Goal: Book appointment/travel/reservation

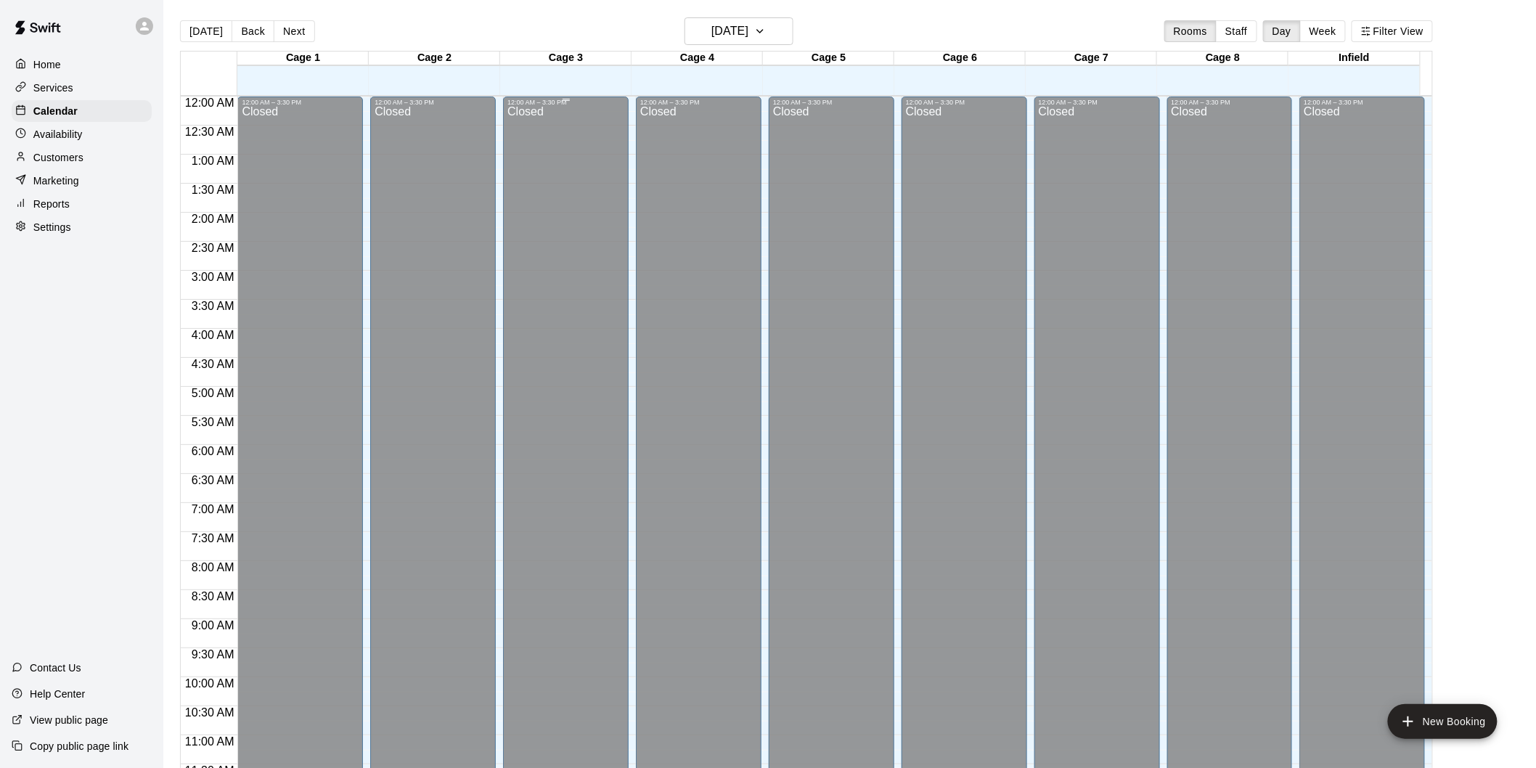
scroll to position [661, 0]
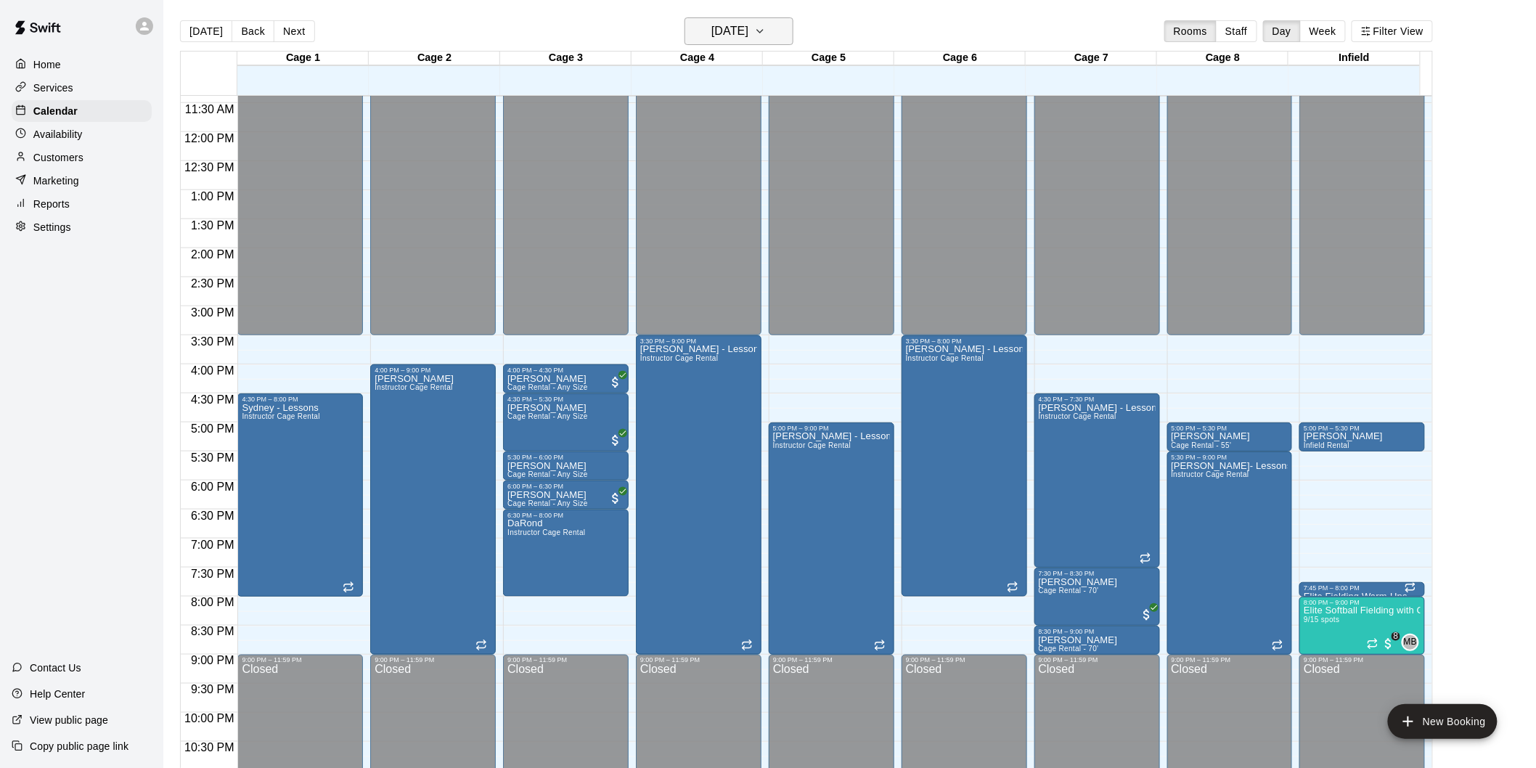
click at [711, 30] on h6 "[DATE]" at bounding box center [729, 31] width 37 height 20
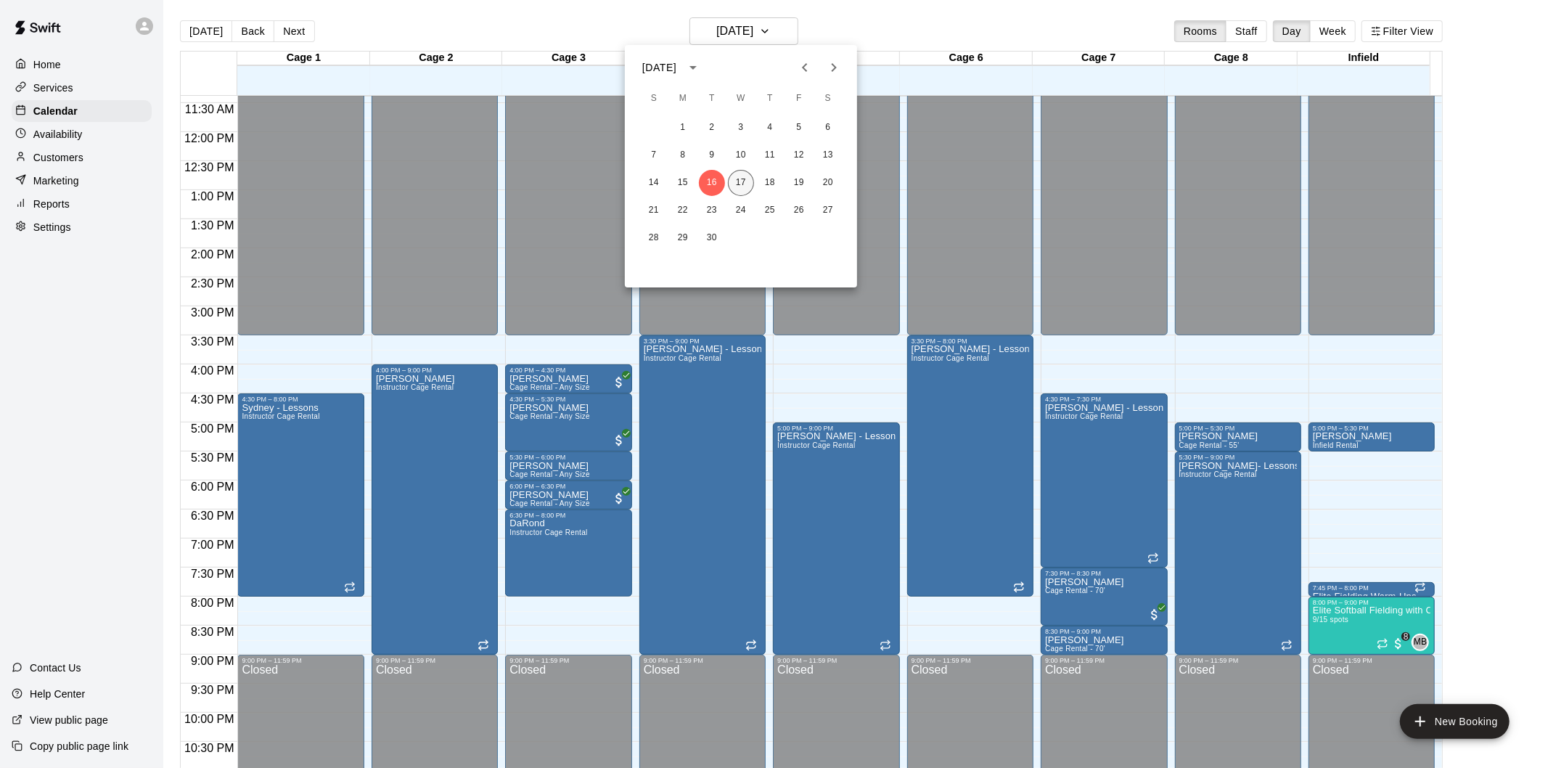
click at [743, 187] on button "17" at bounding box center [741, 183] width 26 height 26
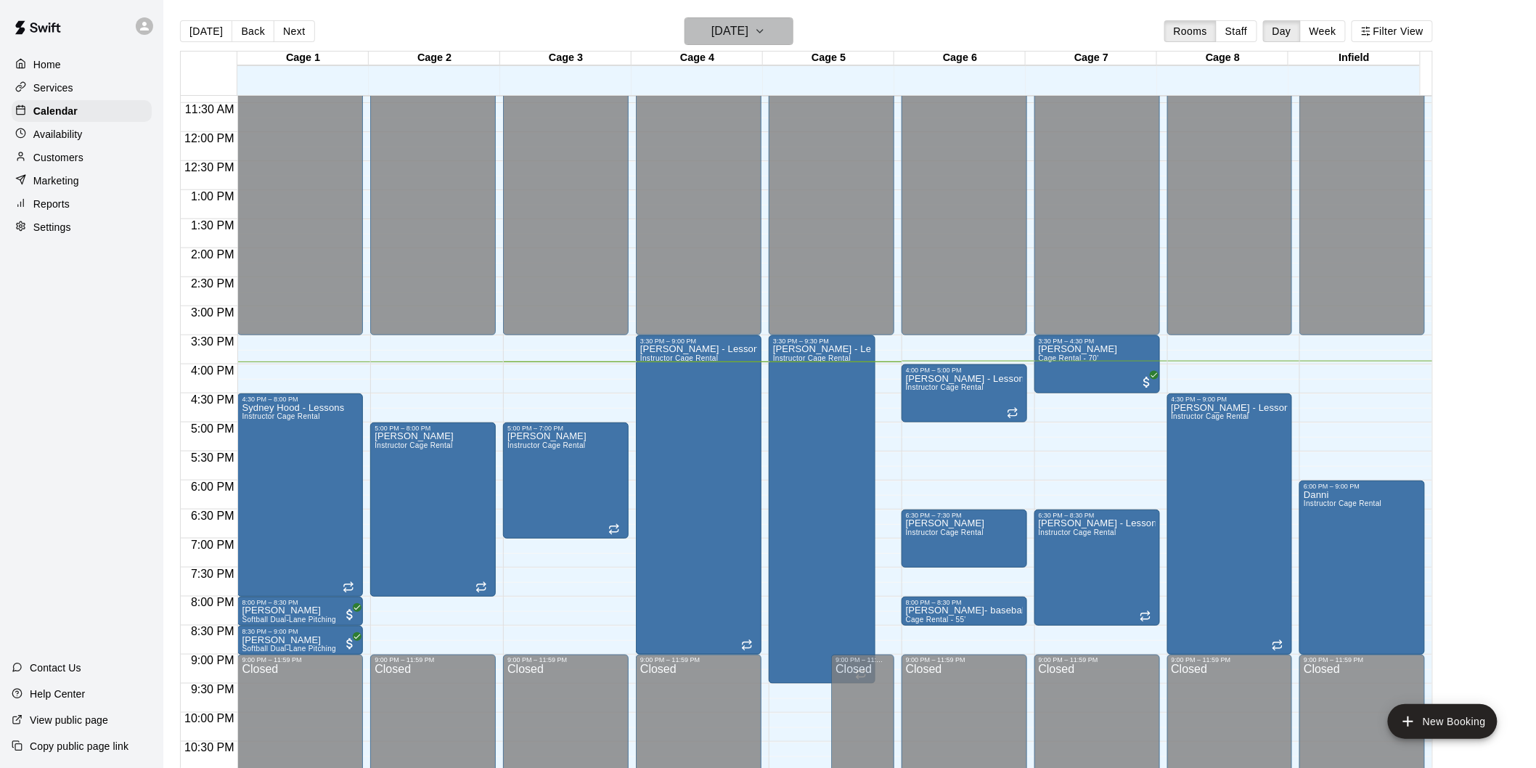
click at [748, 22] on h6 "[DATE]" at bounding box center [729, 31] width 37 height 20
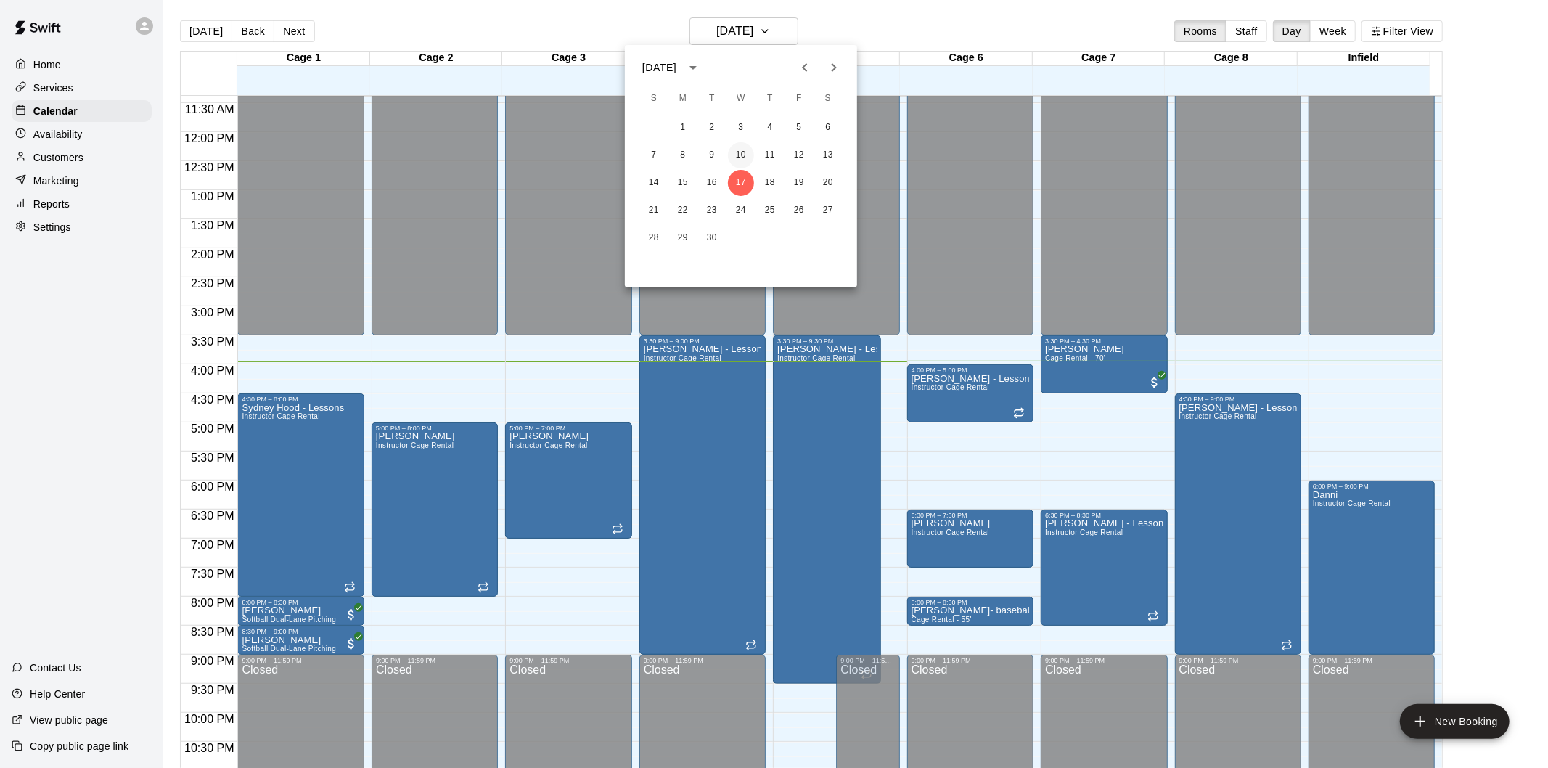
click at [741, 155] on button "10" at bounding box center [741, 155] width 26 height 26
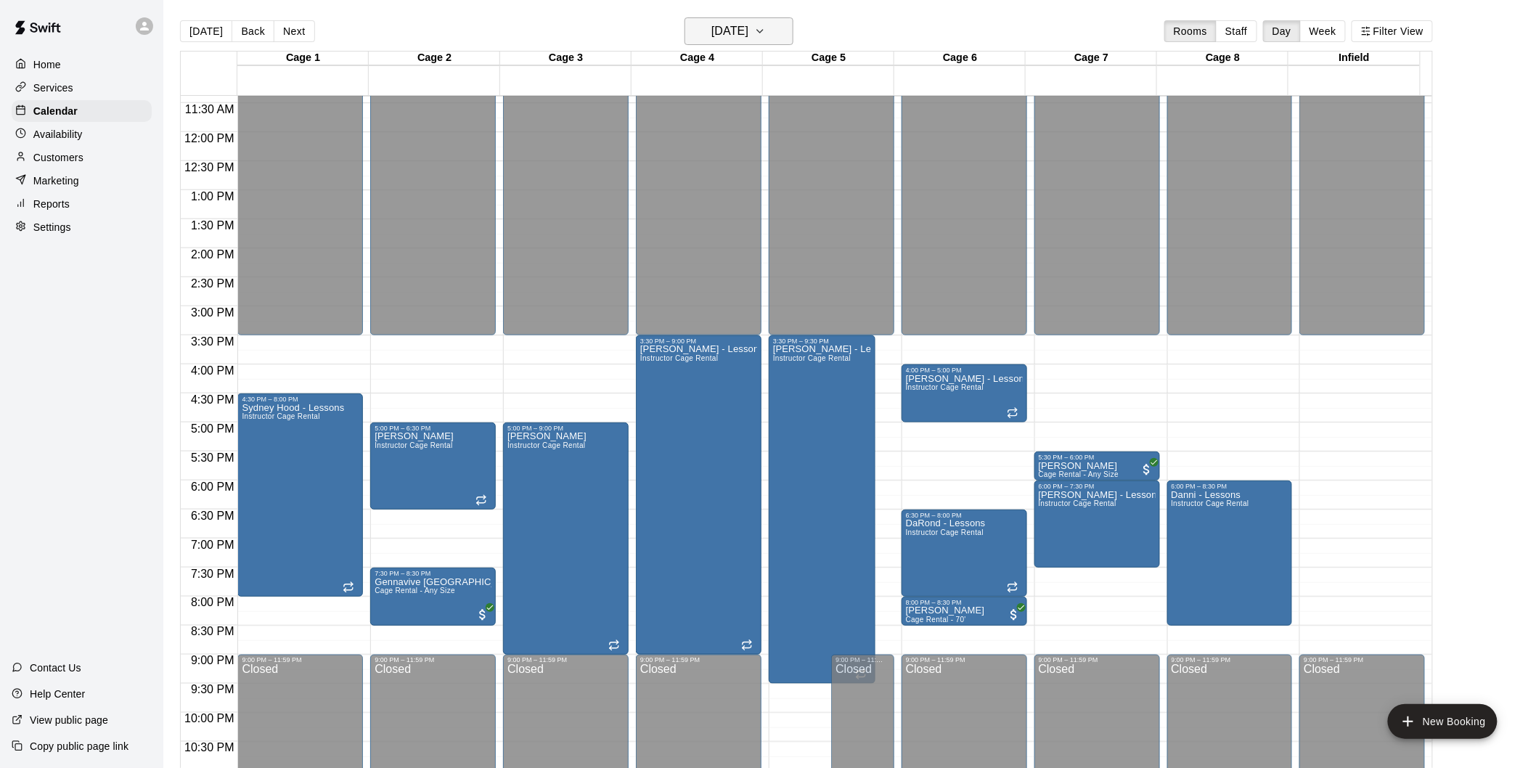
click at [748, 25] on h6 "[DATE]" at bounding box center [729, 31] width 37 height 20
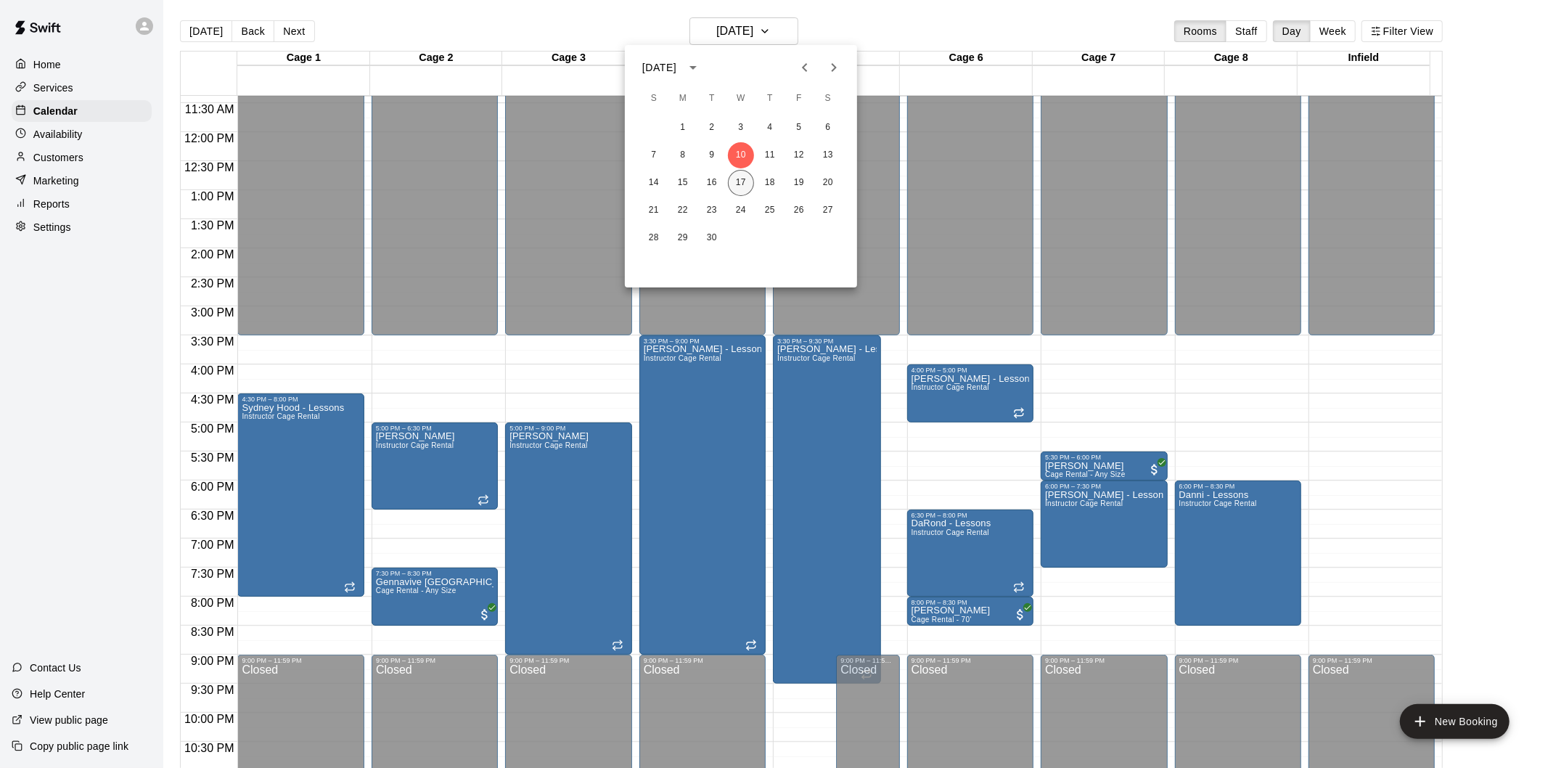
click at [737, 183] on button "17" at bounding box center [741, 183] width 26 height 26
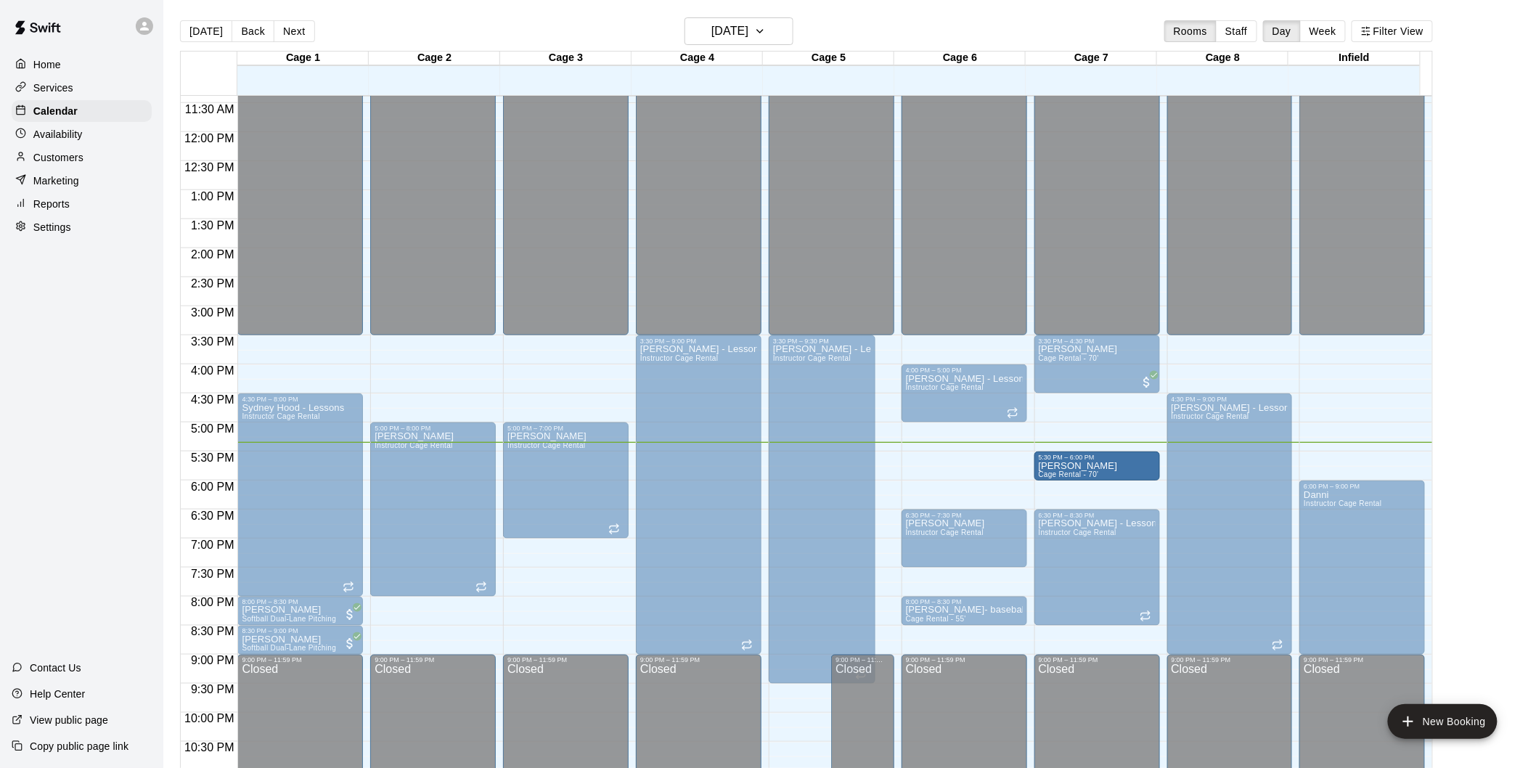
drag, startPoint x: 989, startPoint y: 465, endPoint x: 1076, endPoint y: 468, distance: 86.4
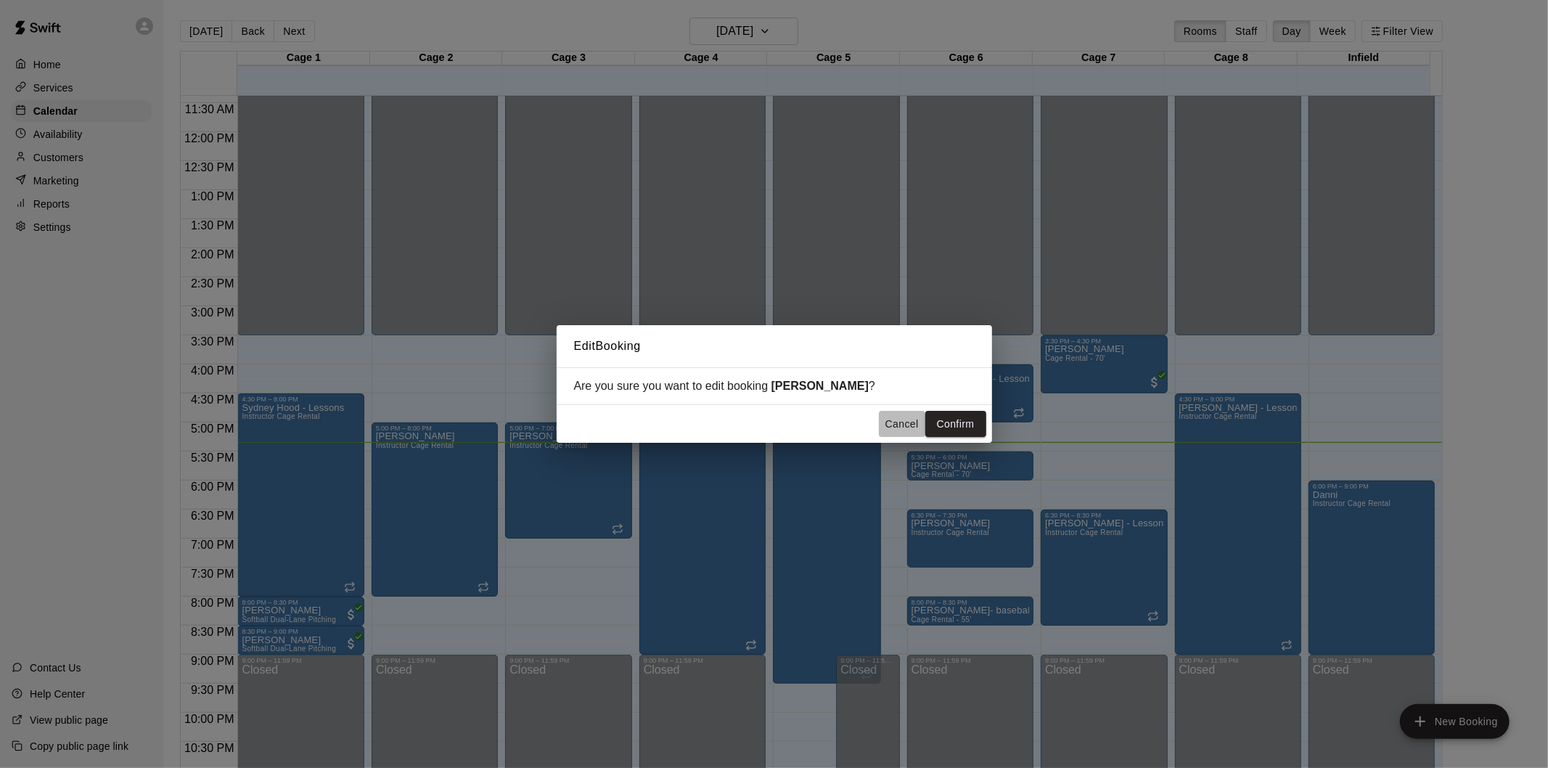
click at [904, 424] on button "Cancel" at bounding box center [902, 424] width 46 height 27
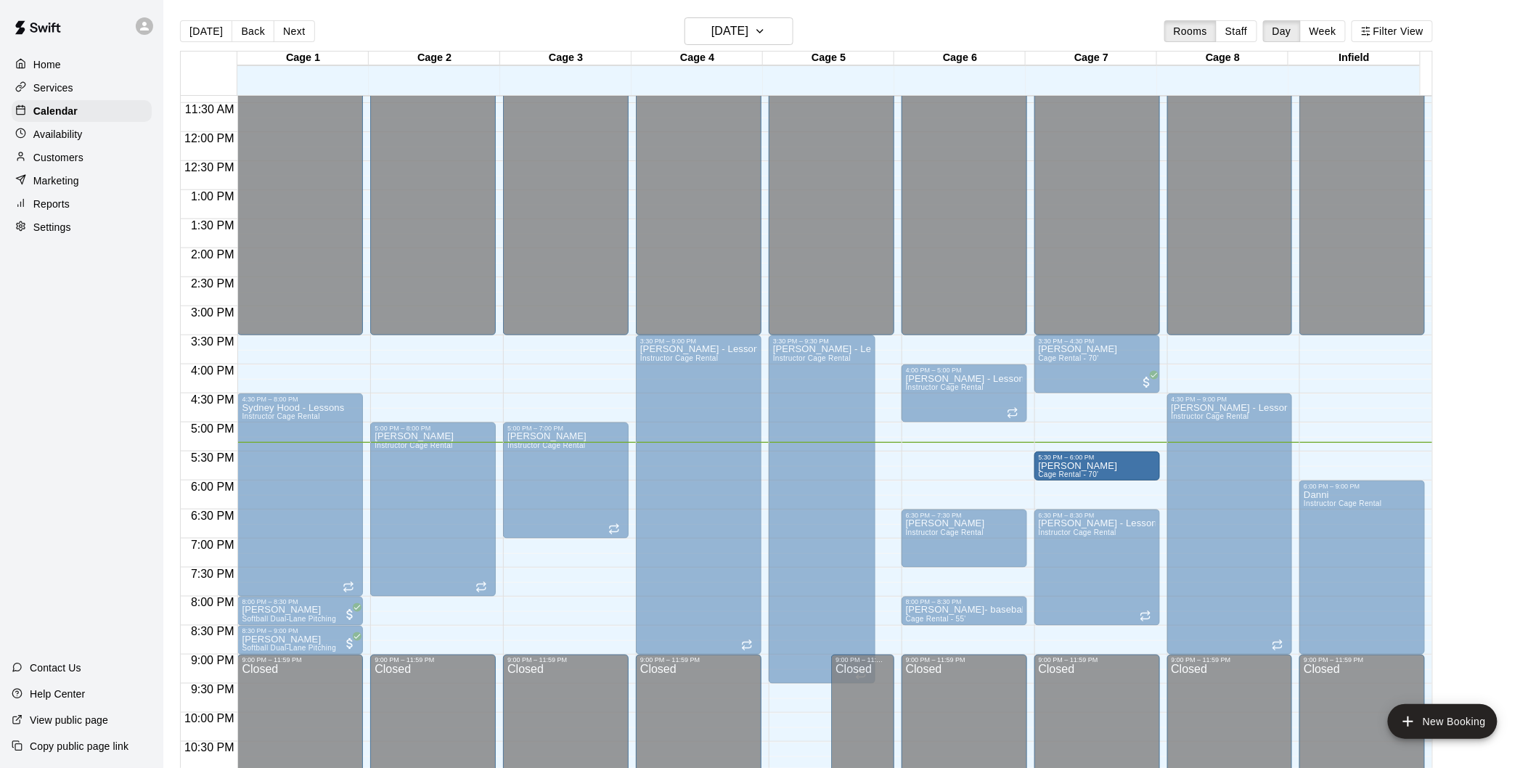
drag, startPoint x: 951, startPoint y: 462, endPoint x: 1074, endPoint y: 466, distance: 123.5
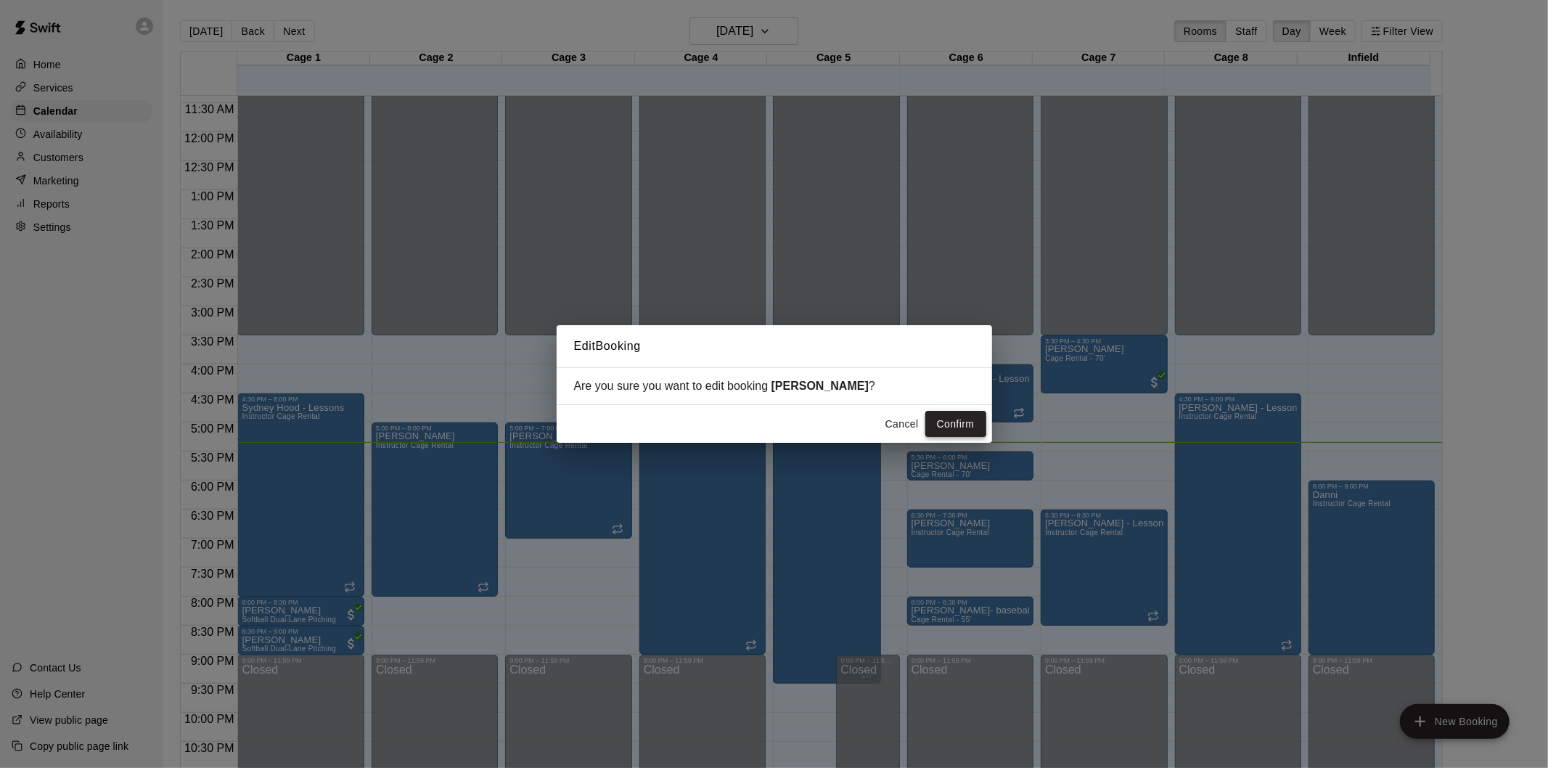
click at [960, 421] on button "Confirm" at bounding box center [955, 424] width 61 height 27
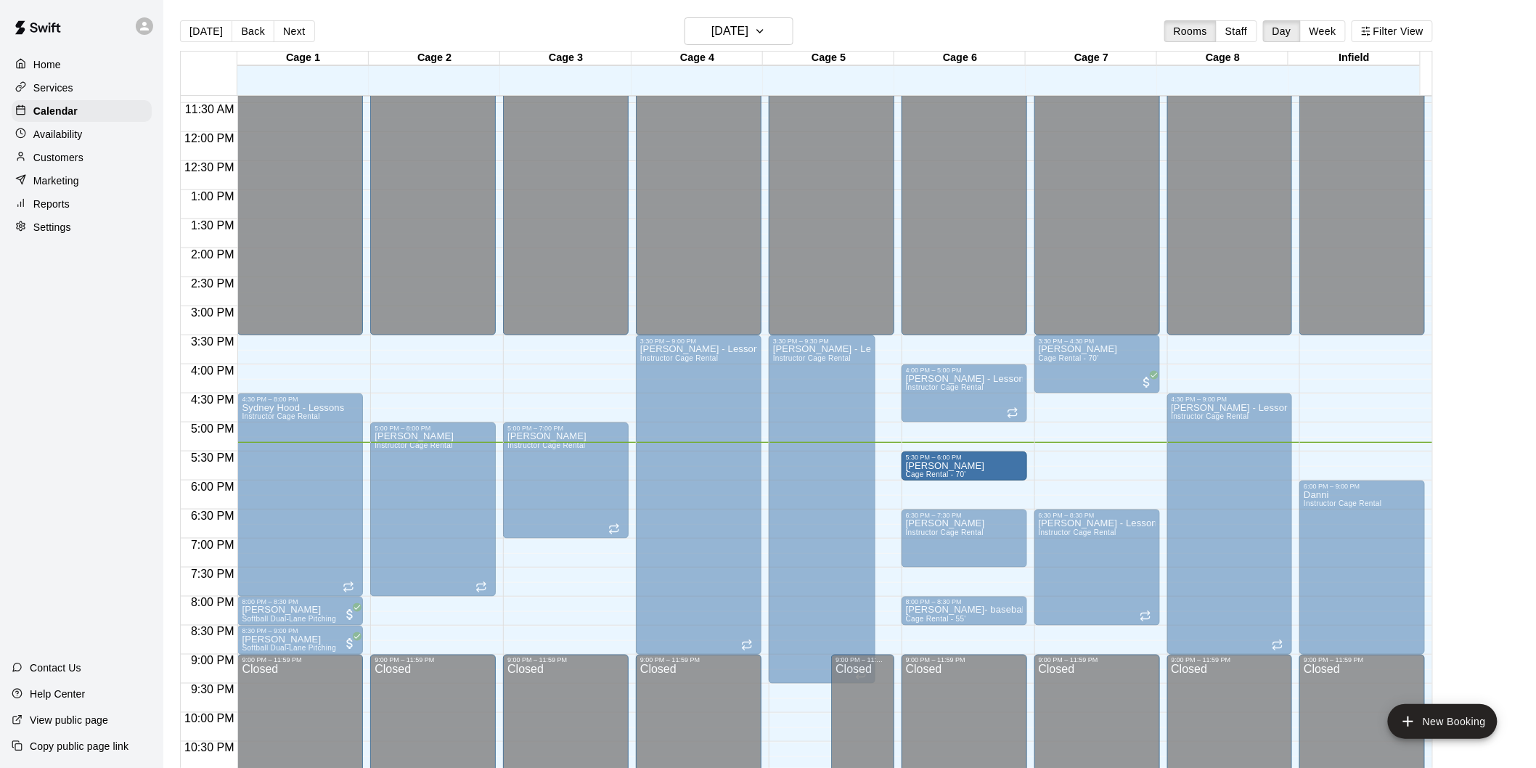
drag, startPoint x: 1086, startPoint y: 460, endPoint x: 970, endPoint y: 465, distance: 116.2
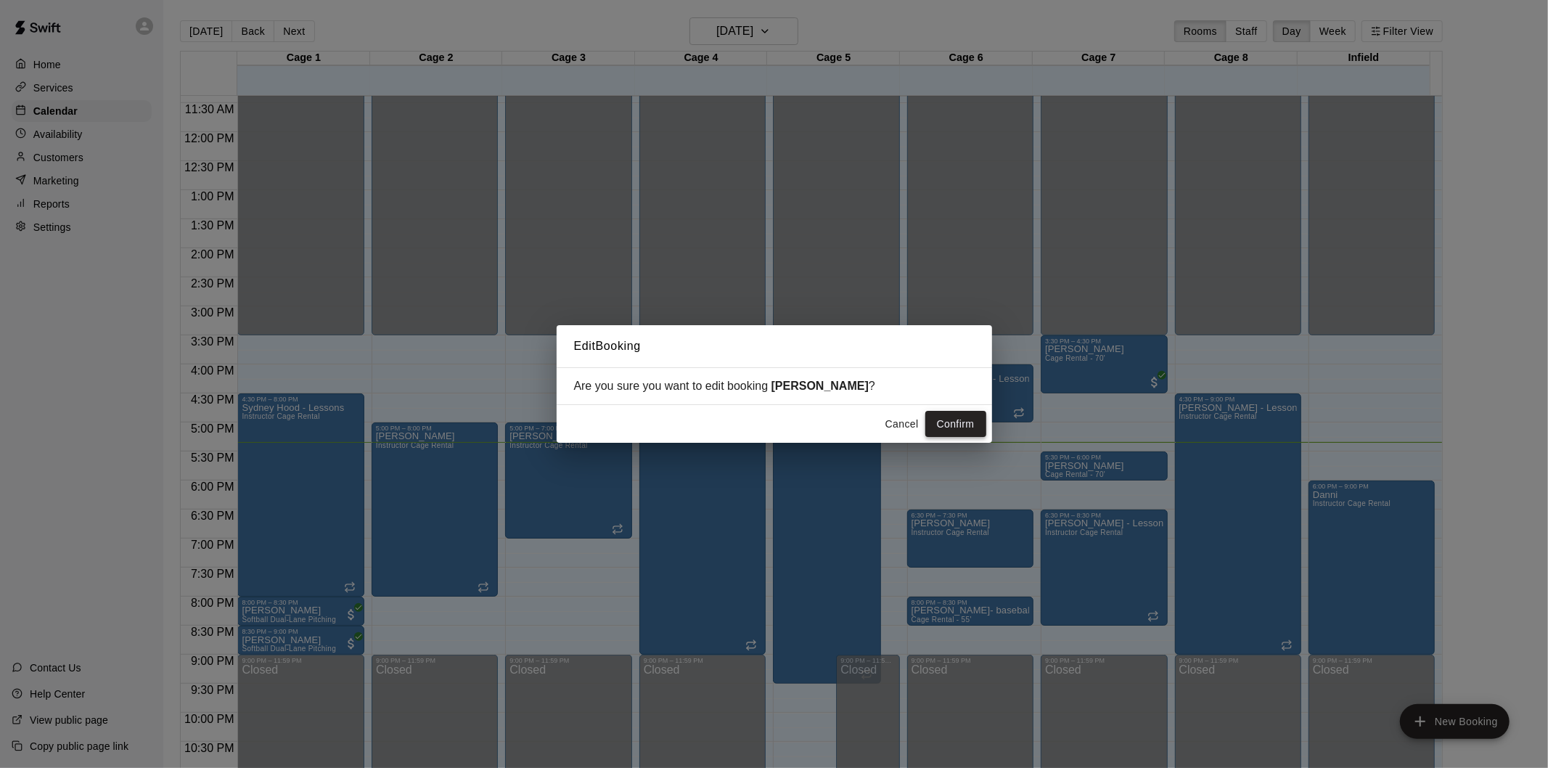
click at [949, 429] on button "Confirm" at bounding box center [955, 424] width 61 height 27
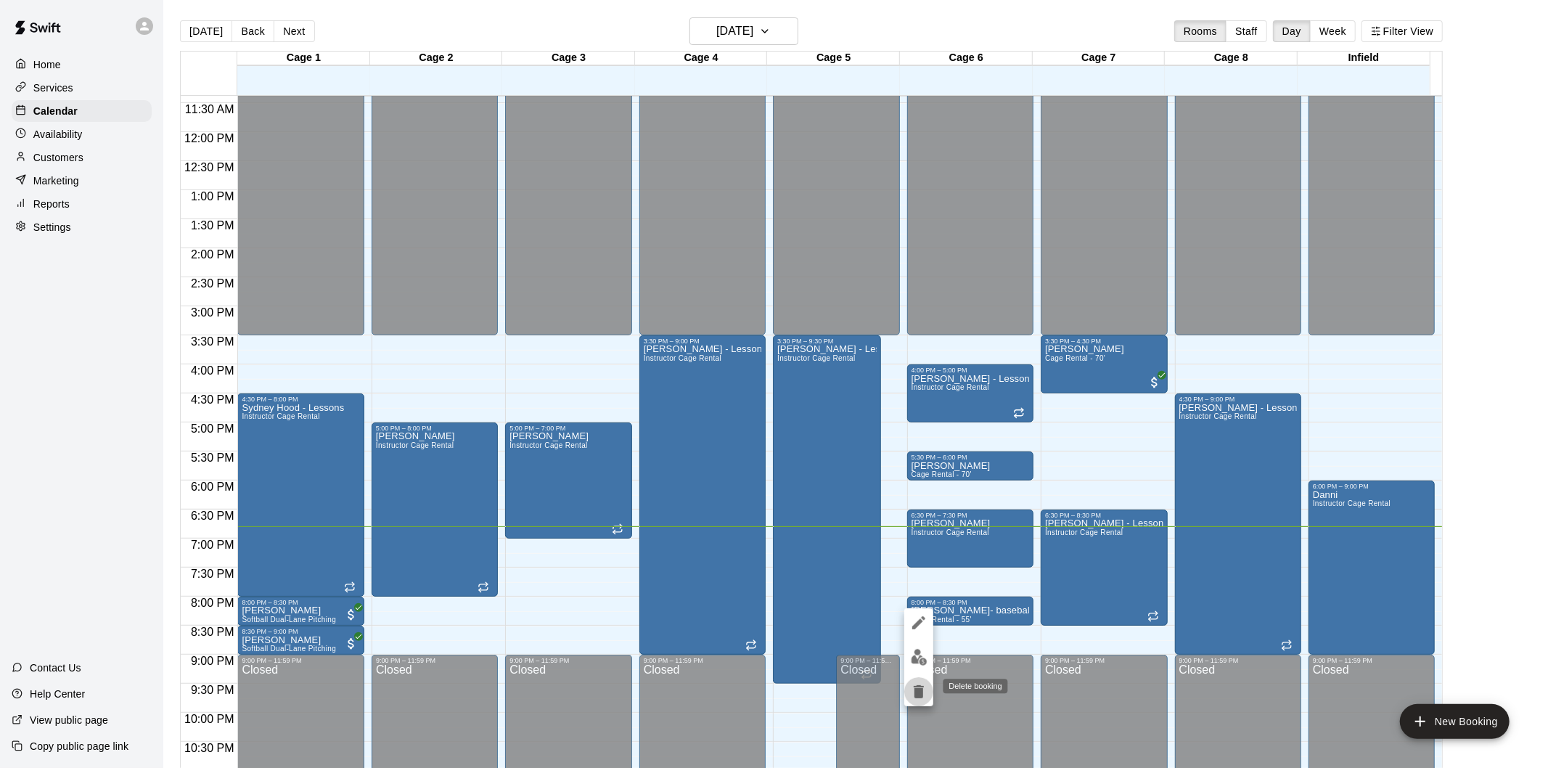
click at [917, 695] on icon "delete" at bounding box center [919, 691] width 10 height 13
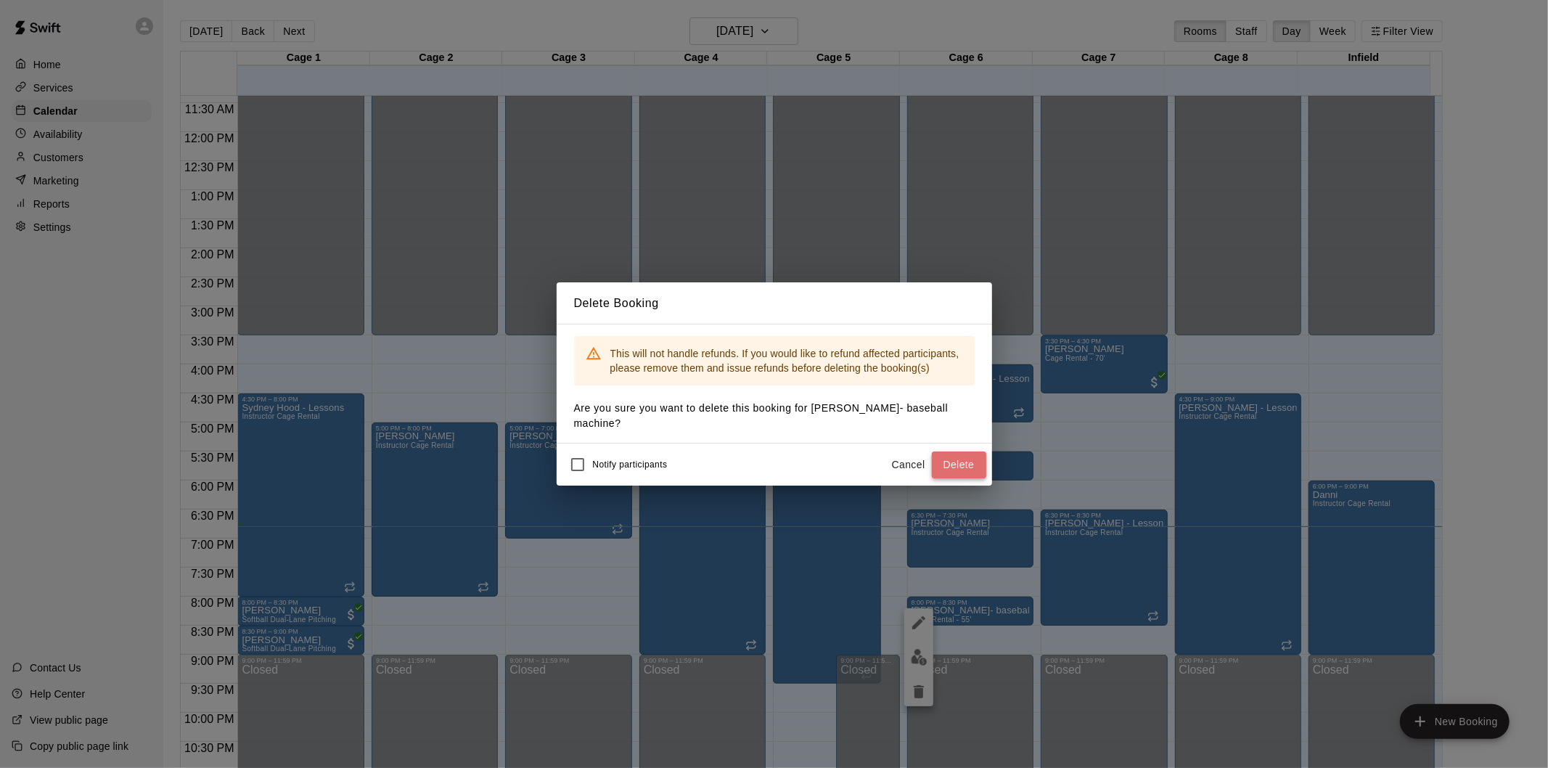
click at [956, 460] on button "Delete" at bounding box center [959, 464] width 54 height 27
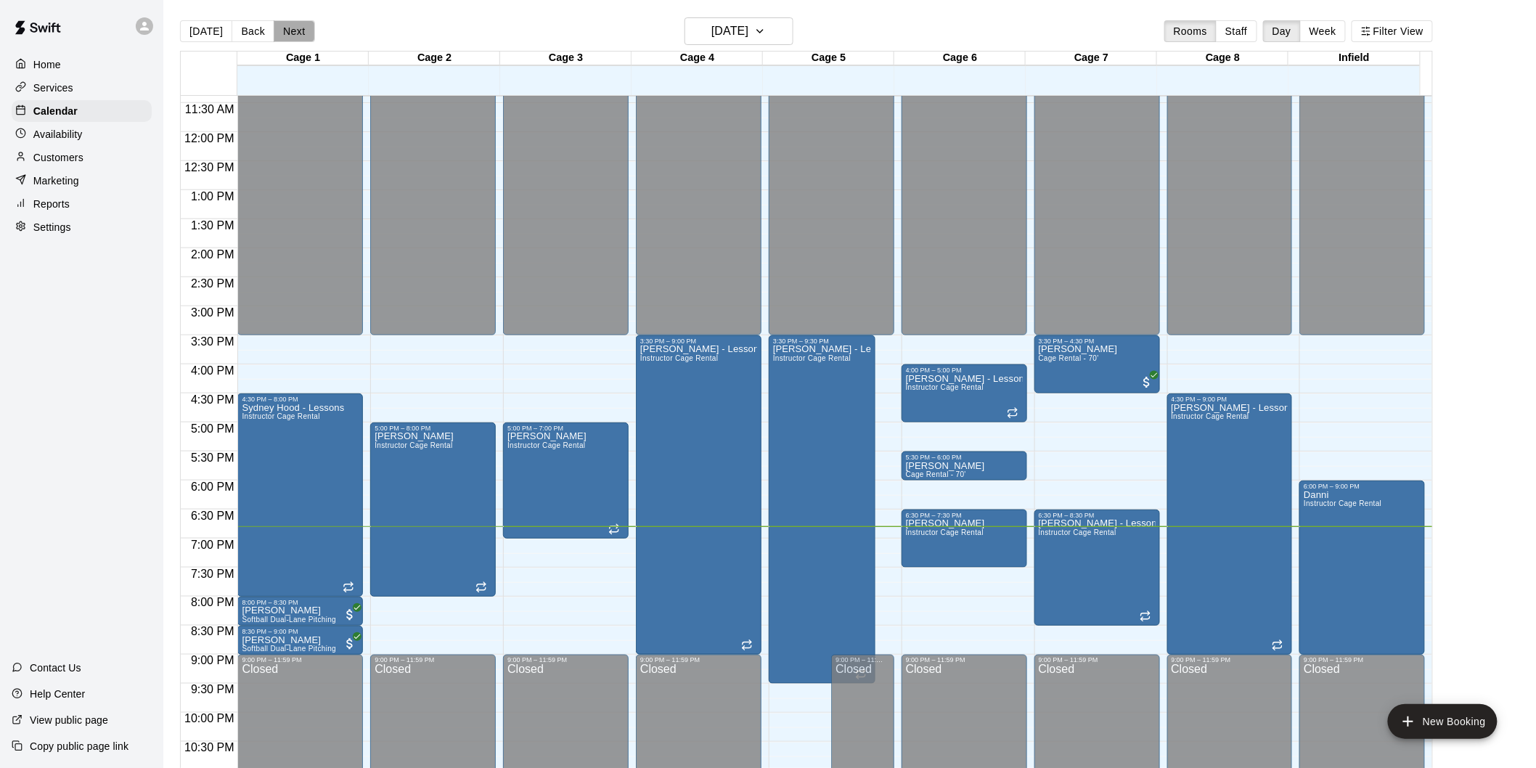
click at [295, 29] on button "Next" at bounding box center [294, 31] width 41 height 22
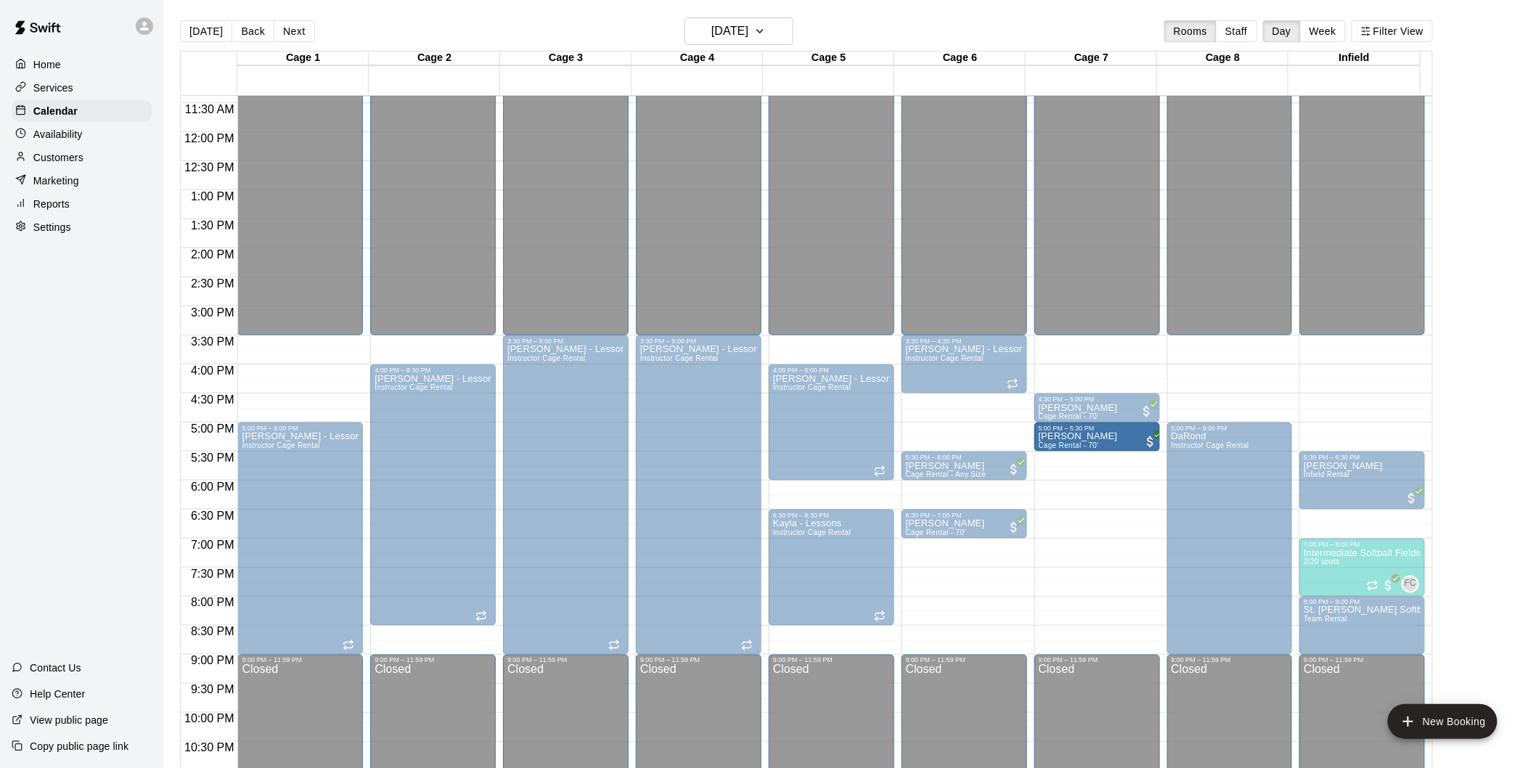
drag, startPoint x: 956, startPoint y: 436, endPoint x: 1047, endPoint y: 449, distance: 91.7
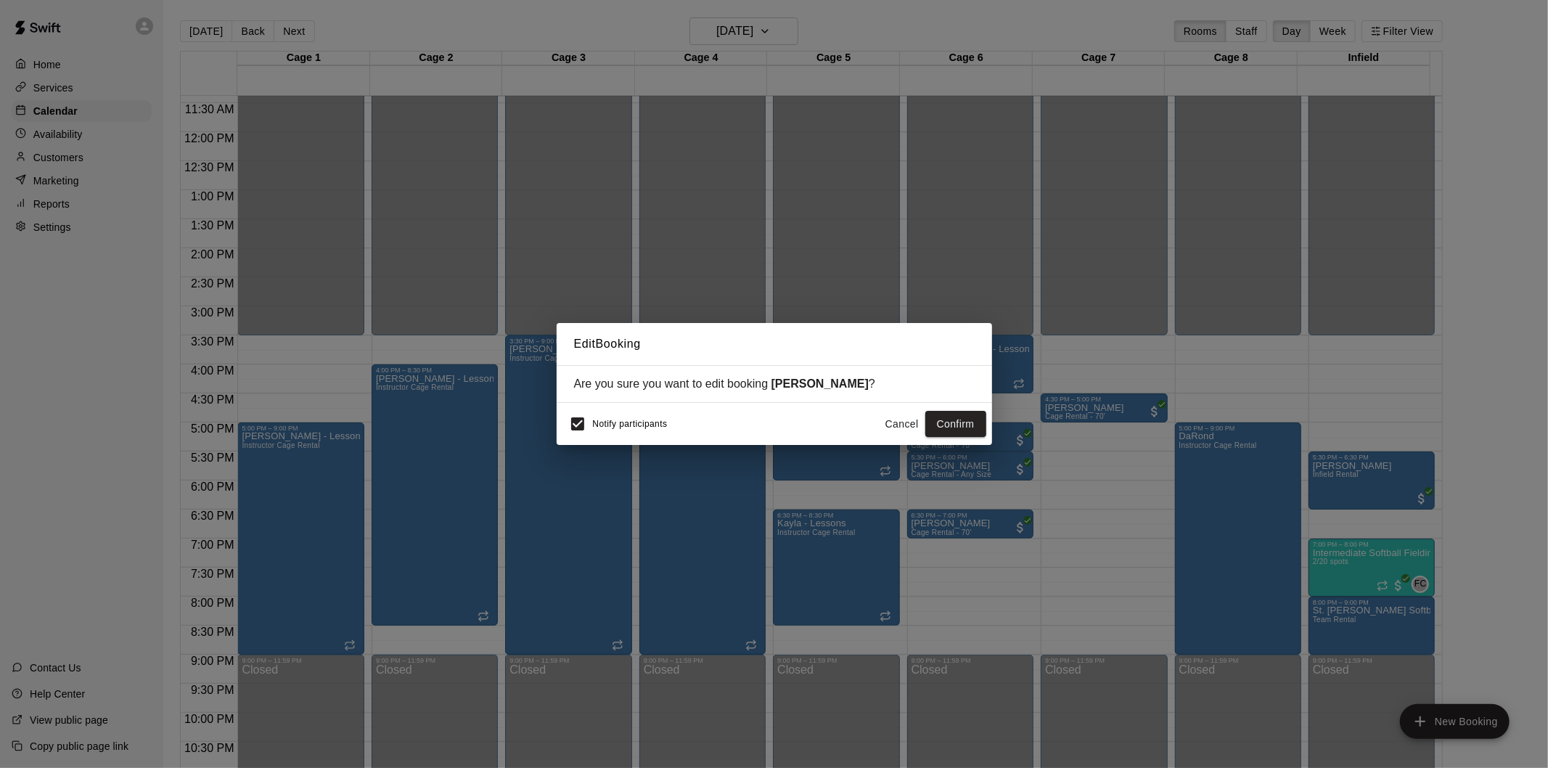
click at [561, 420] on div "Notify participants Cancel Confirm" at bounding box center [775, 424] width 436 height 42
click at [947, 424] on button "Confirm" at bounding box center [955, 424] width 61 height 27
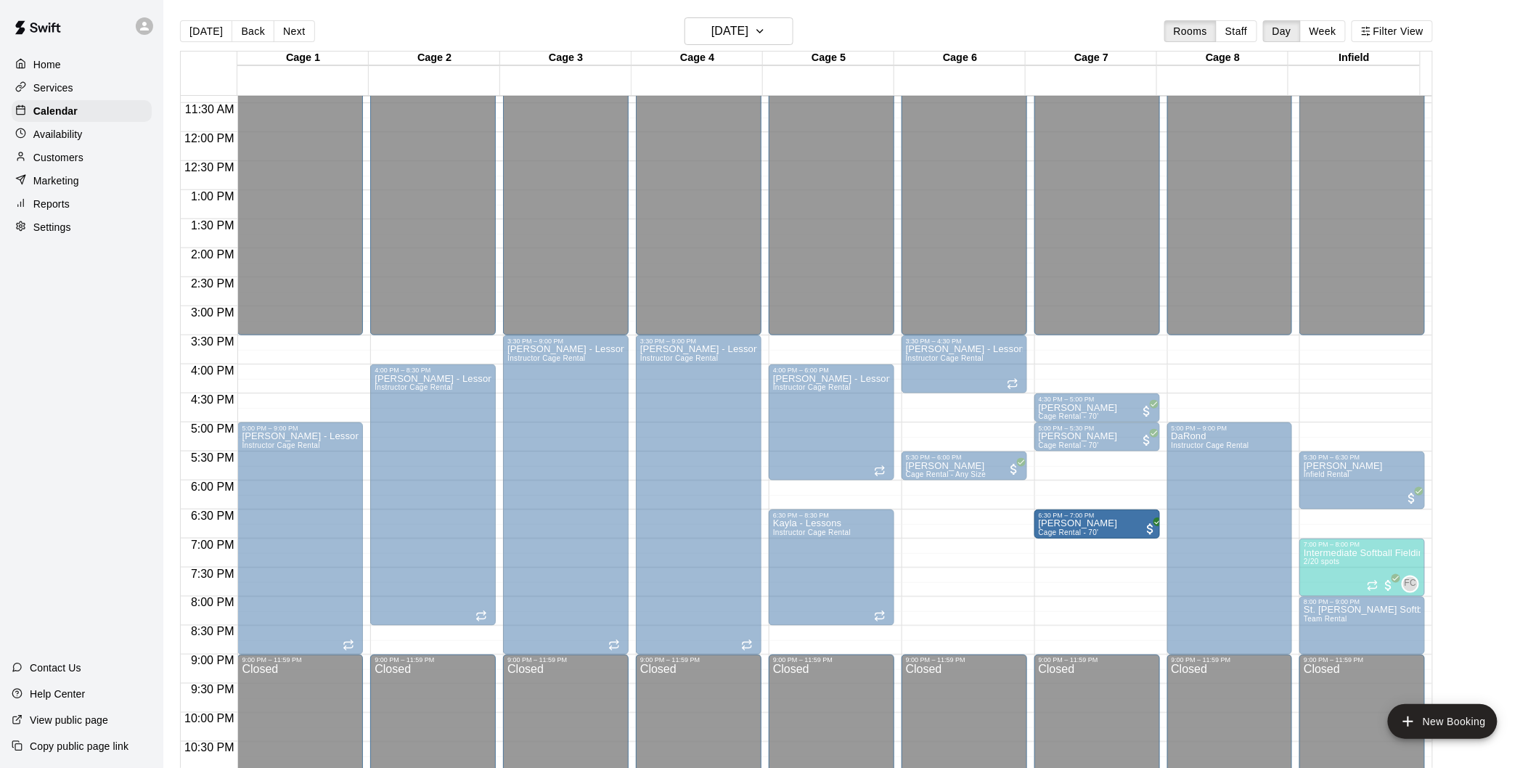
drag, startPoint x: 960, startPoint y: 518, endPoint x: 1041, endPoint y: 527, distance: 81.0
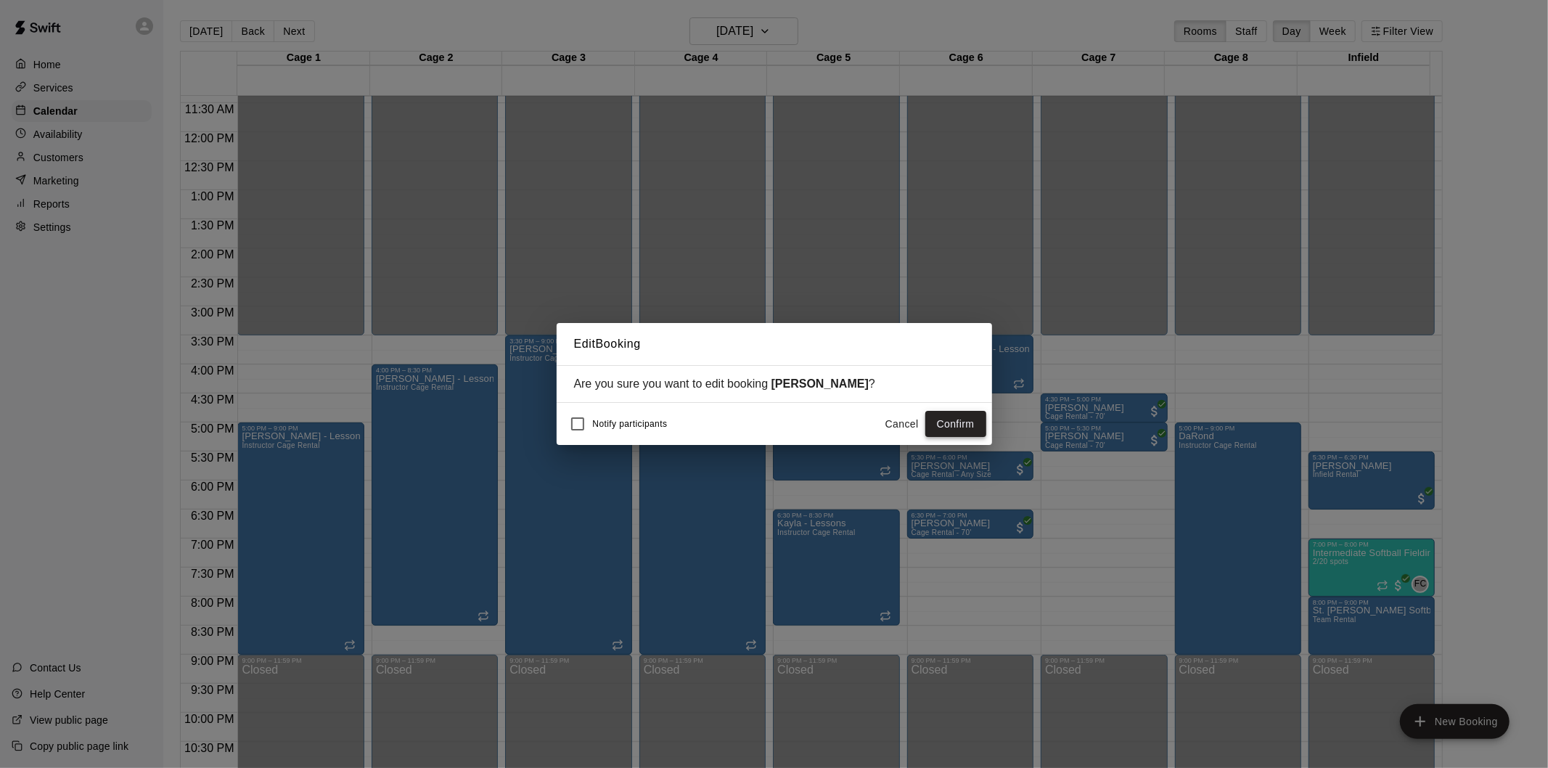
click at [933, 417] on button "Confirm" at bounding box center [955, 424] width 61 height 27
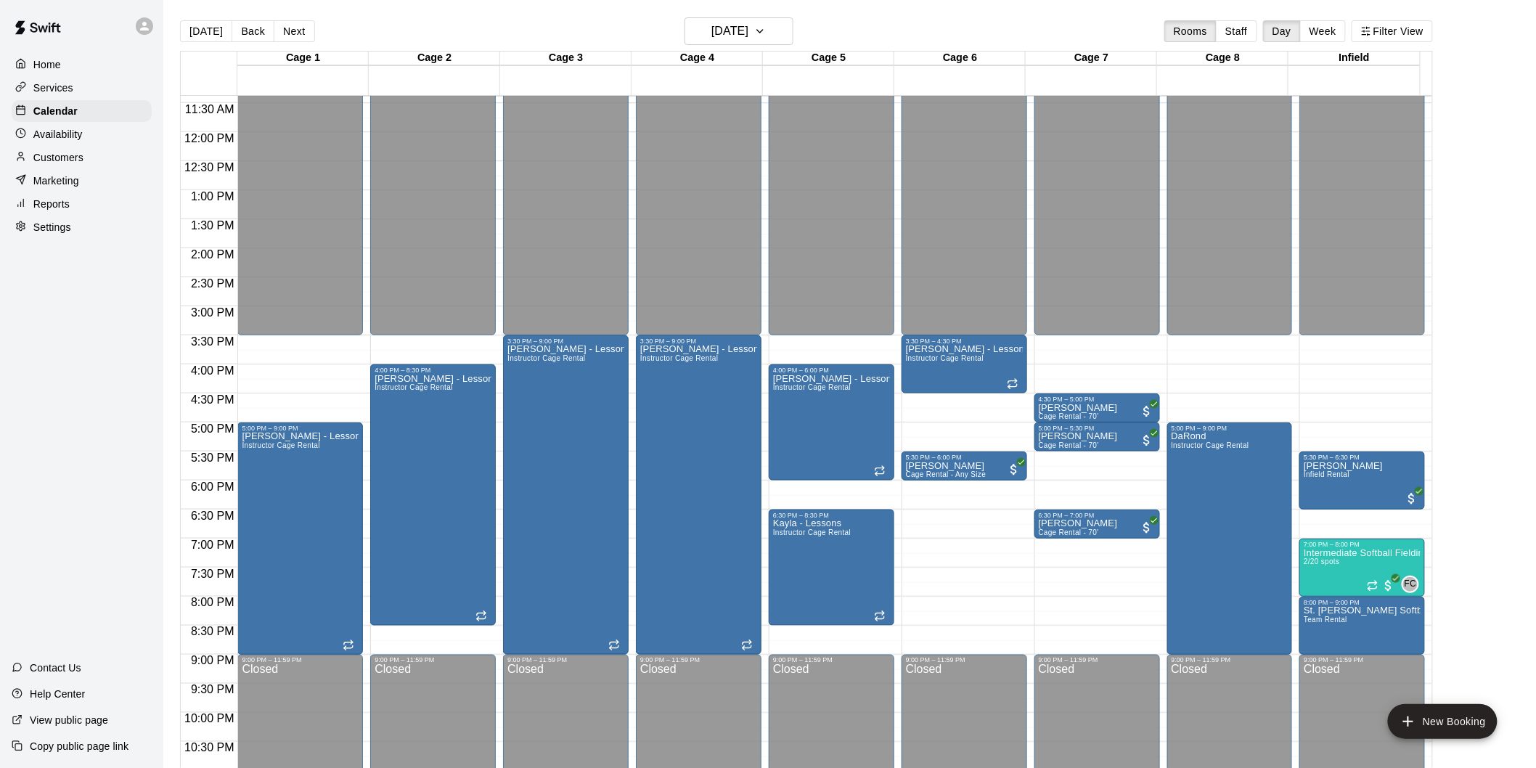
click at [189, 28] on button "[DATE]" at bounding box center [206, 31] width 52 height 22
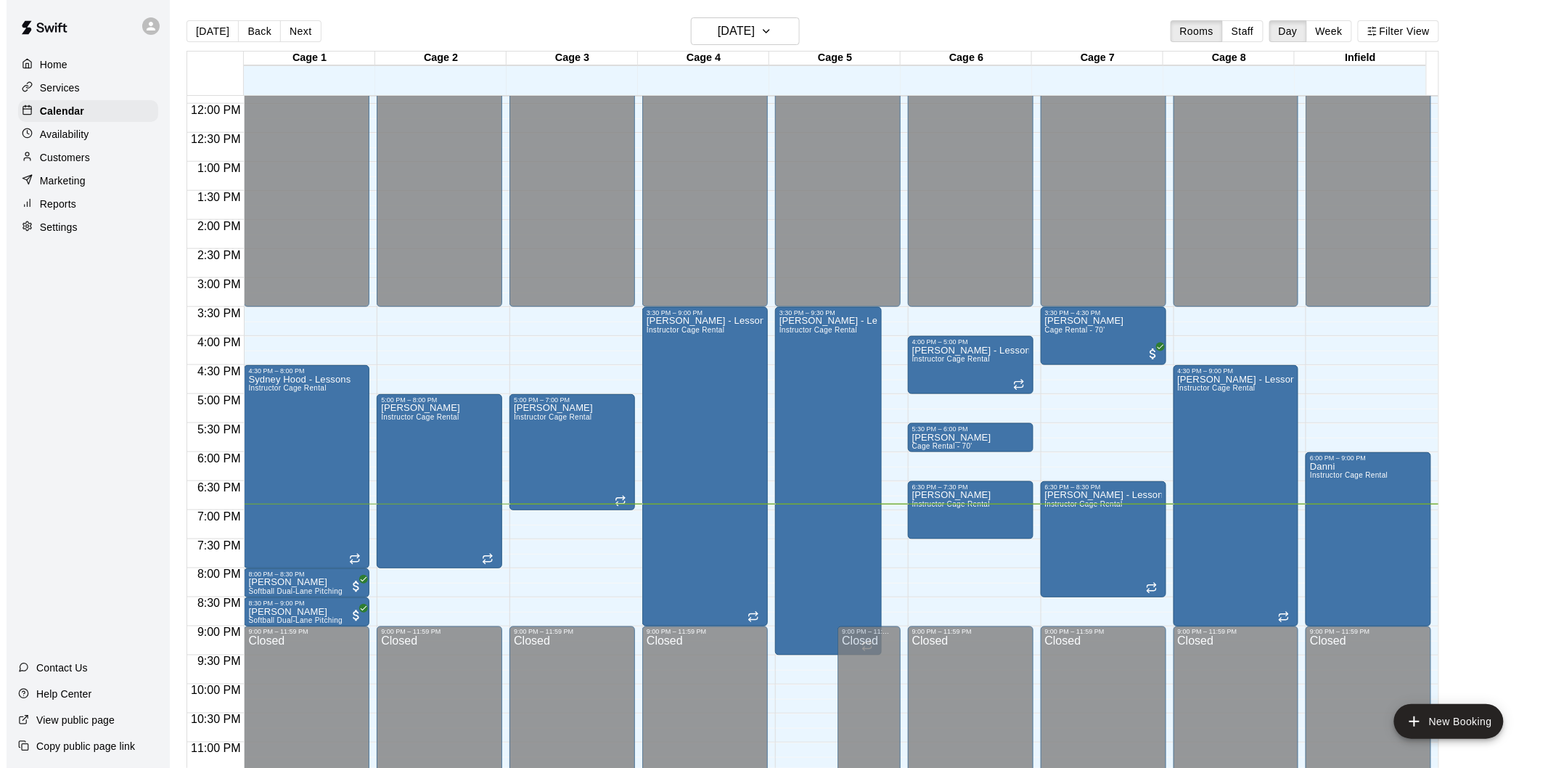
scroll to position [705, 0]
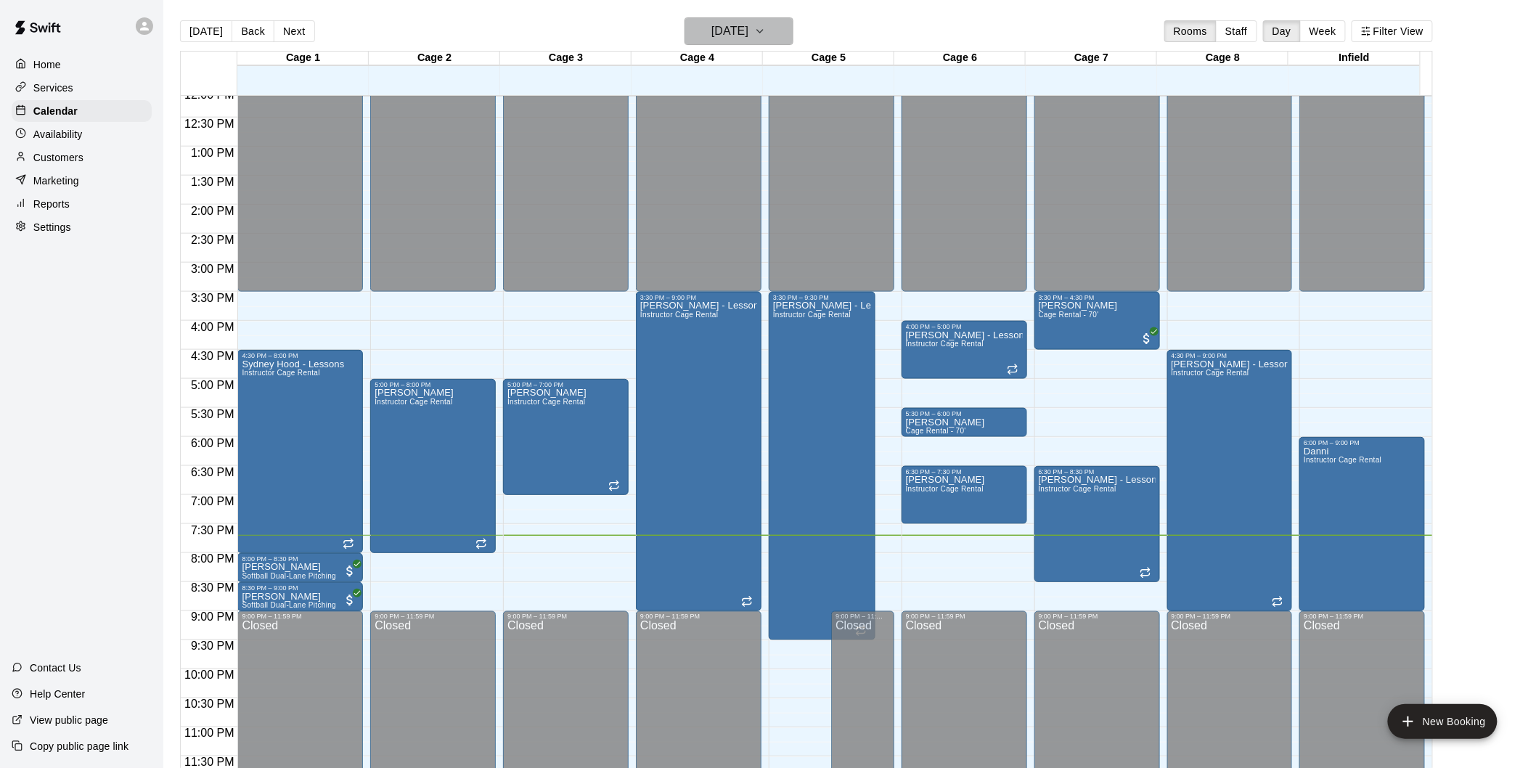
click at [786, 23] on button "[DATE]" at bounding box center [738, 31] width 109 height 28
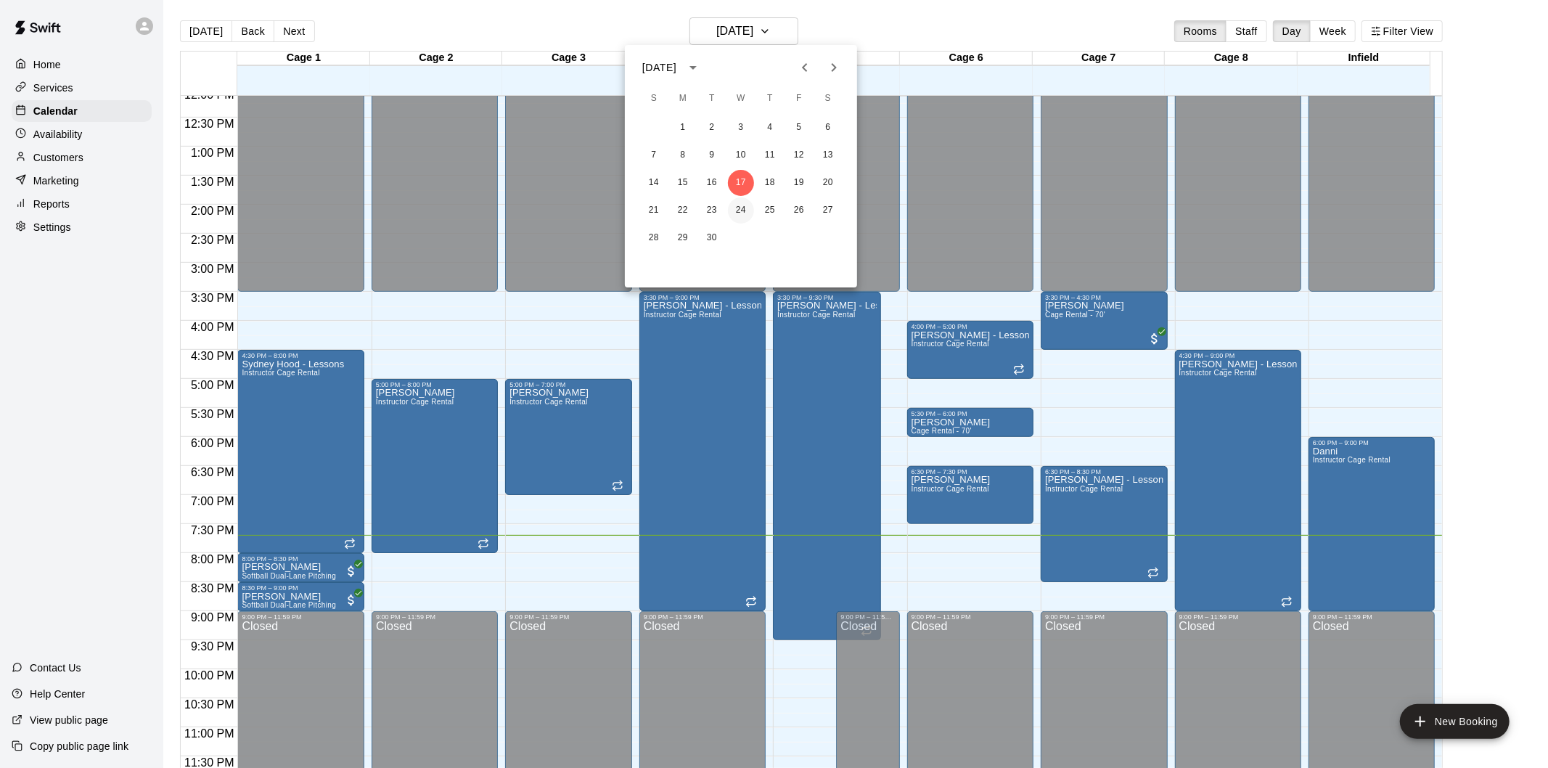
click at [744, 221] on button "24" at bounding box center [741, 210] width 26 height 26
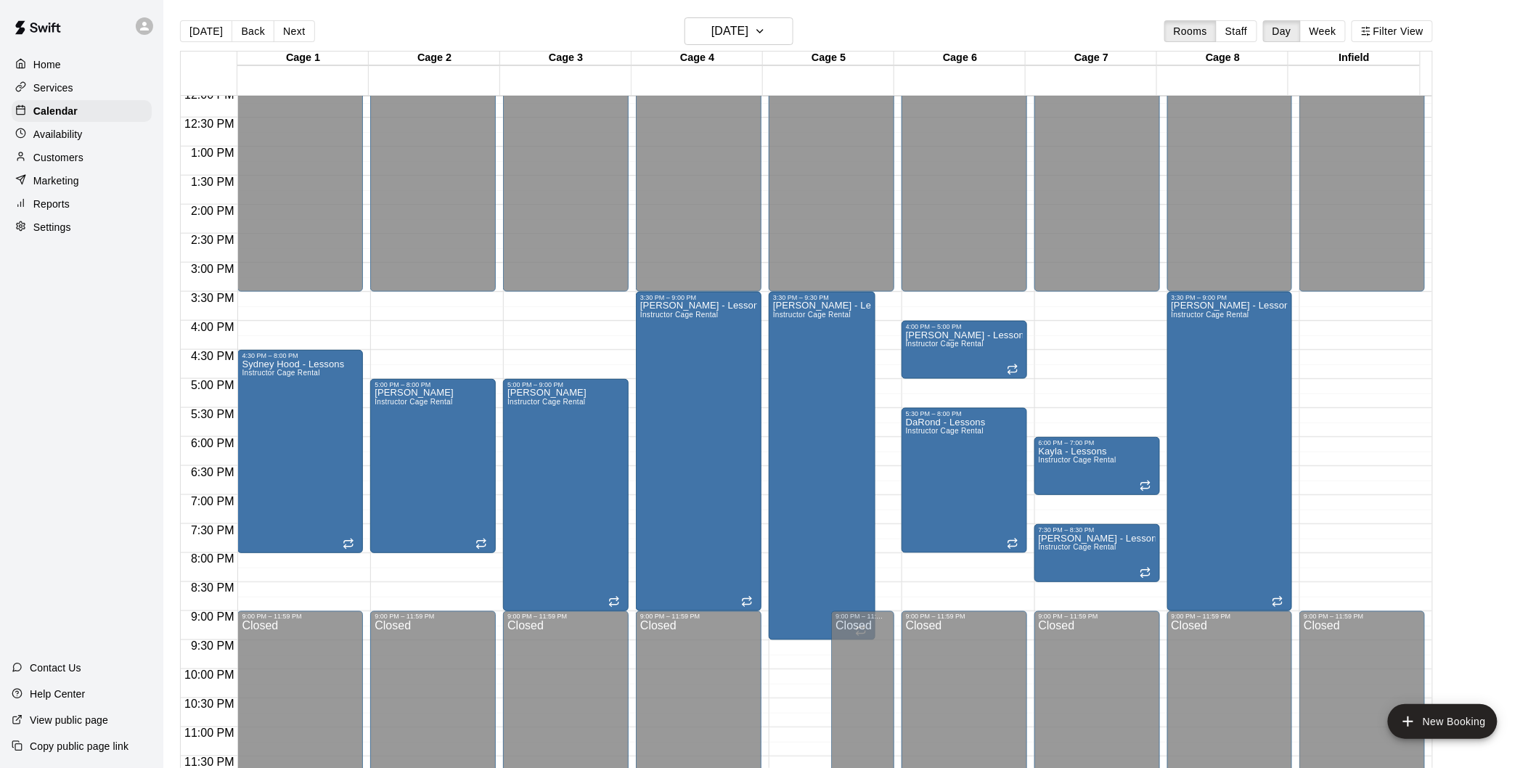
click at [1157, 498] on div "12:00 AM – 3:30 PM Closed 6:00 PM – 7:00 PM Kayla - Lessons Instructor Cage Ren…" at bounding box center [1097, 89] width 126 height 1394
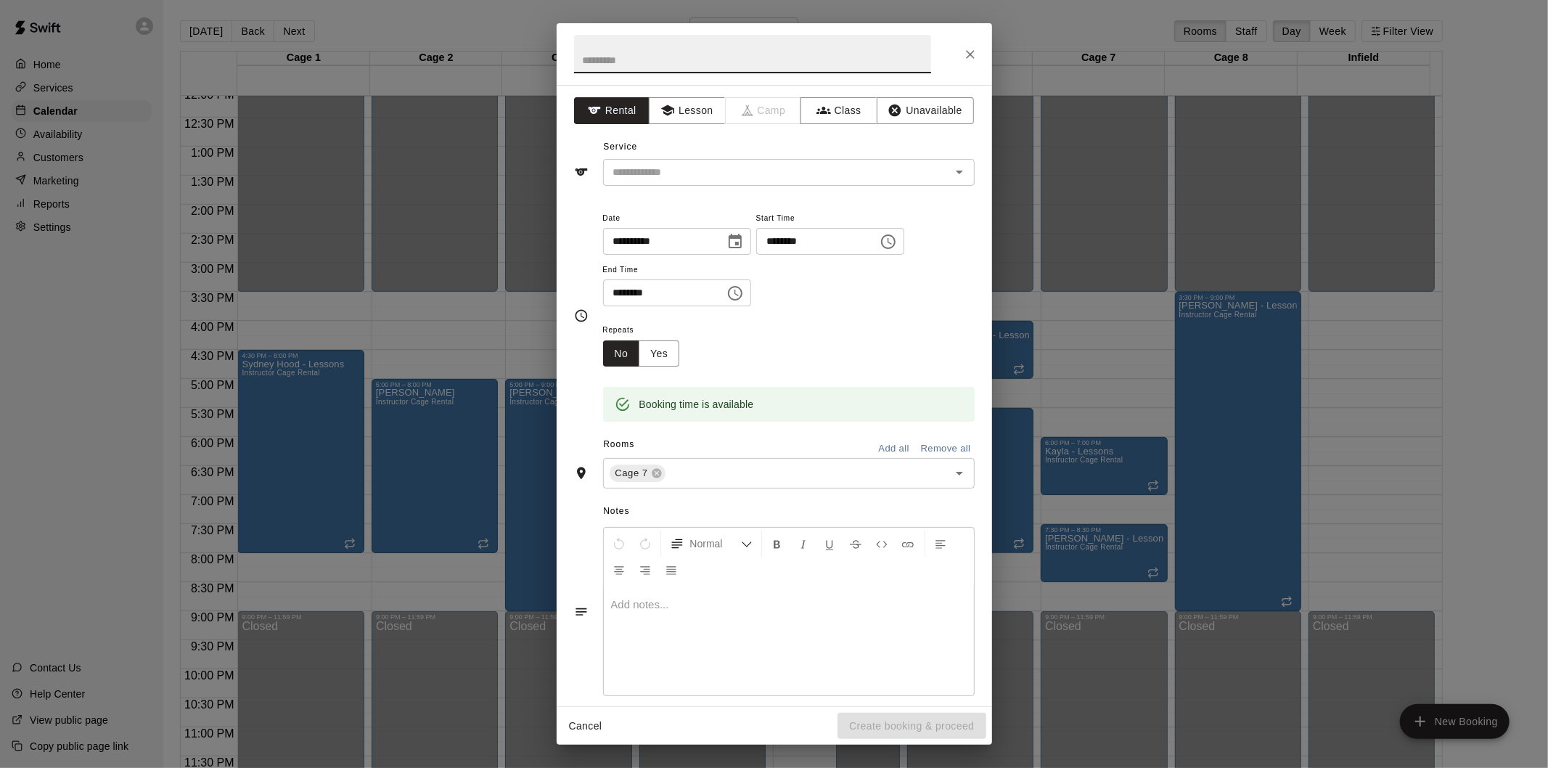
click at [973, 49] on icon "Close" at bounding box center [970, 54] width 15 height 15
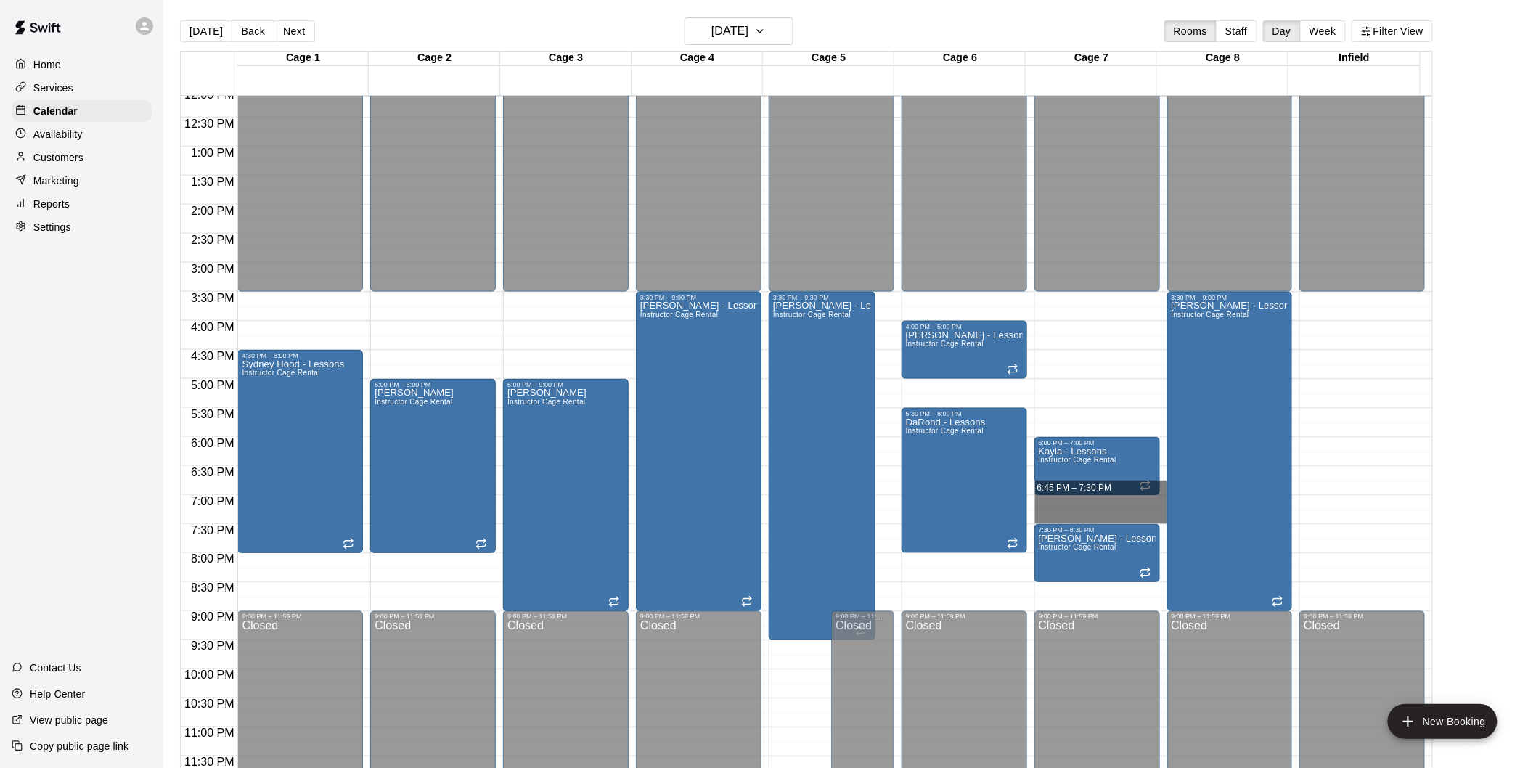
drag, startPoint x: 1160, startPoint y: 494, endPoint x: 1164, endPoint y: 520, distance: 25.7
drag, startPoint x: 1159, startPoint y: 494, endPoint x: 1161, endPoint y: 503, distance: 9.0
drag, startPoint x: 1148, startPoint y: 507, endPoint x: 1148, endPoint y: 518, distance: 11.6
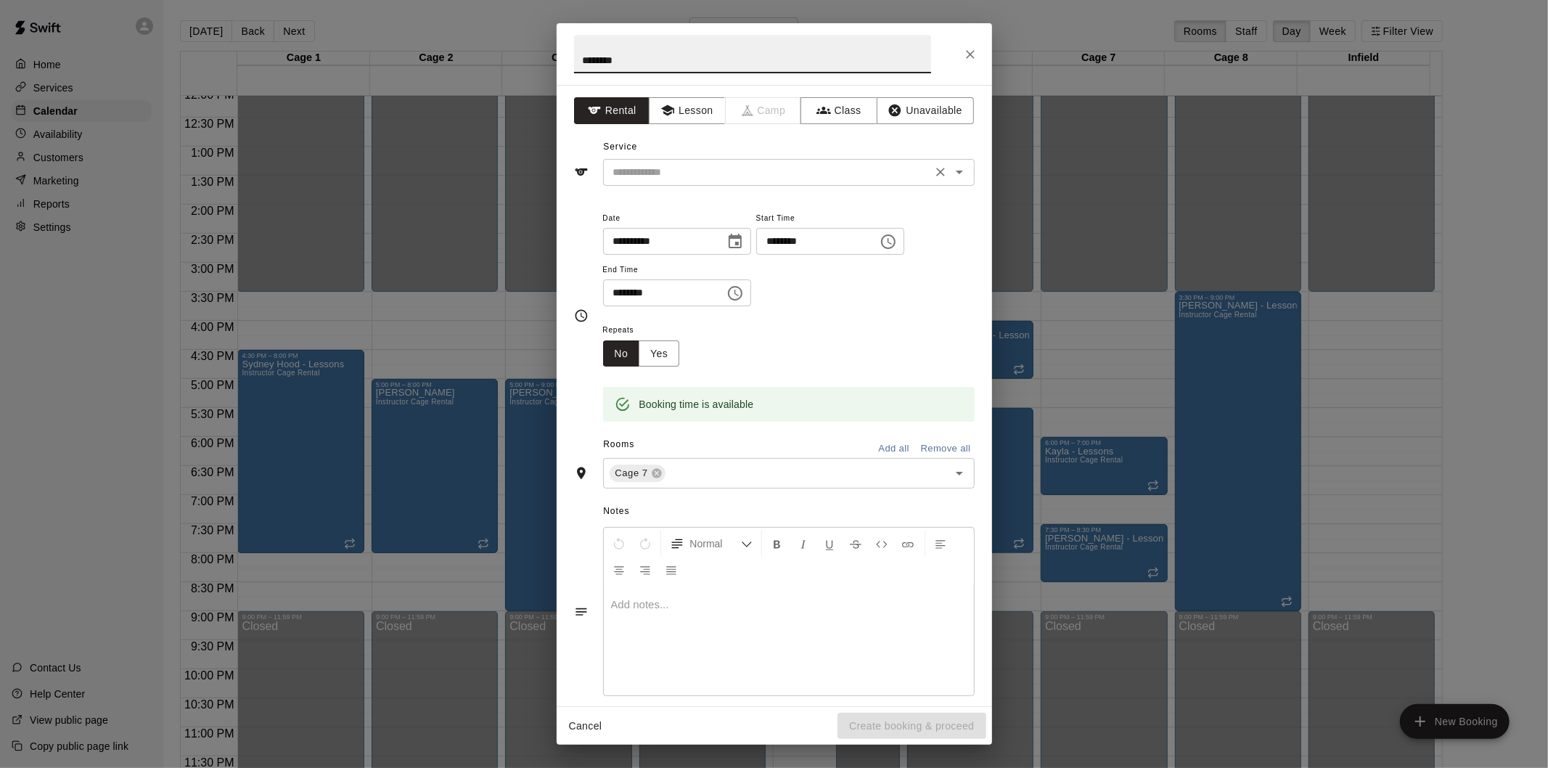
type input "********"
click at [681, 164] on input "text" at bounding box center [768, 172] width 320 height 18
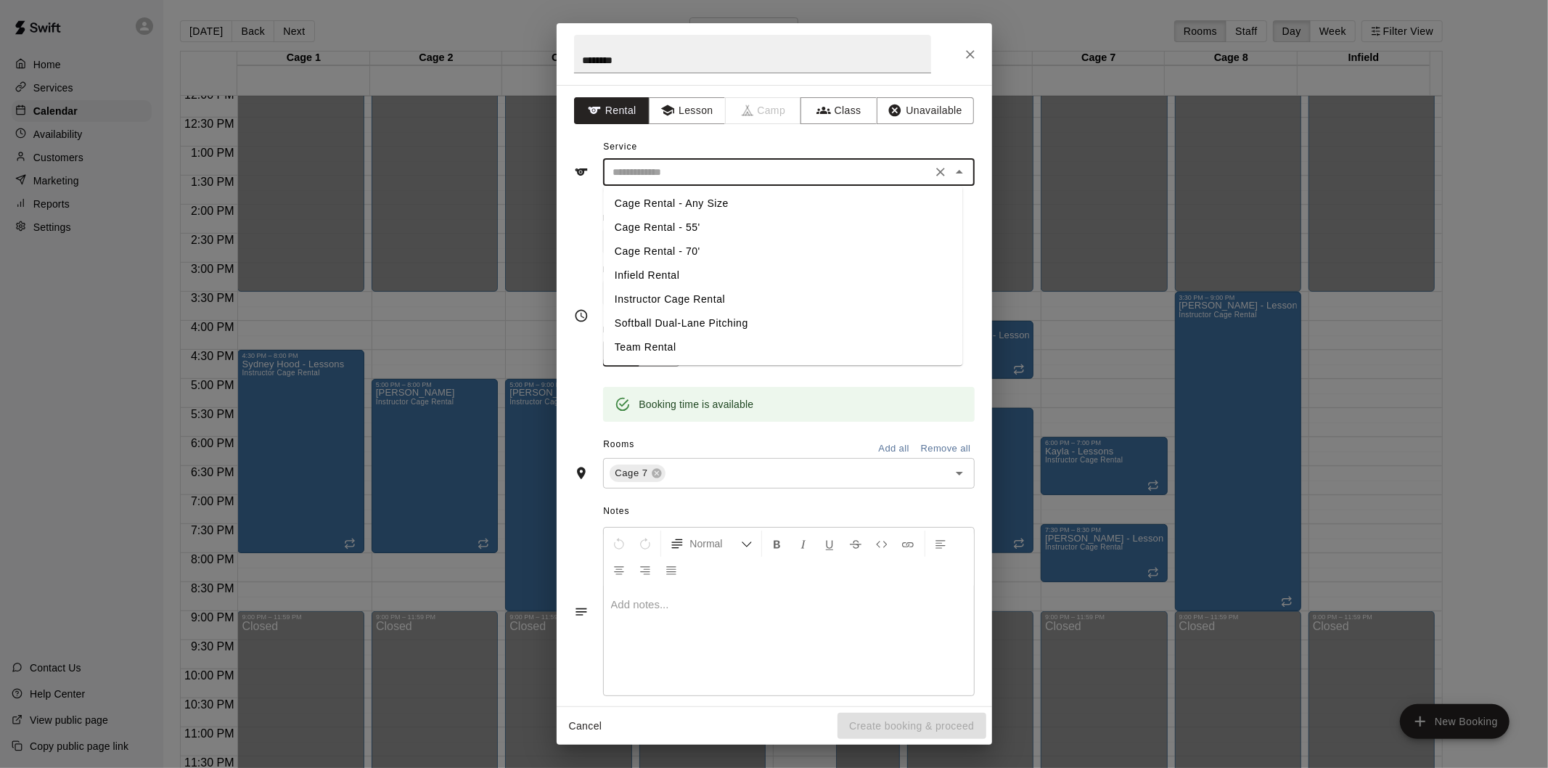
click at [705, 245] on li "Cage Rental - 70'" at bounding box center [782, 252] width 359 height 24
type input "**********"
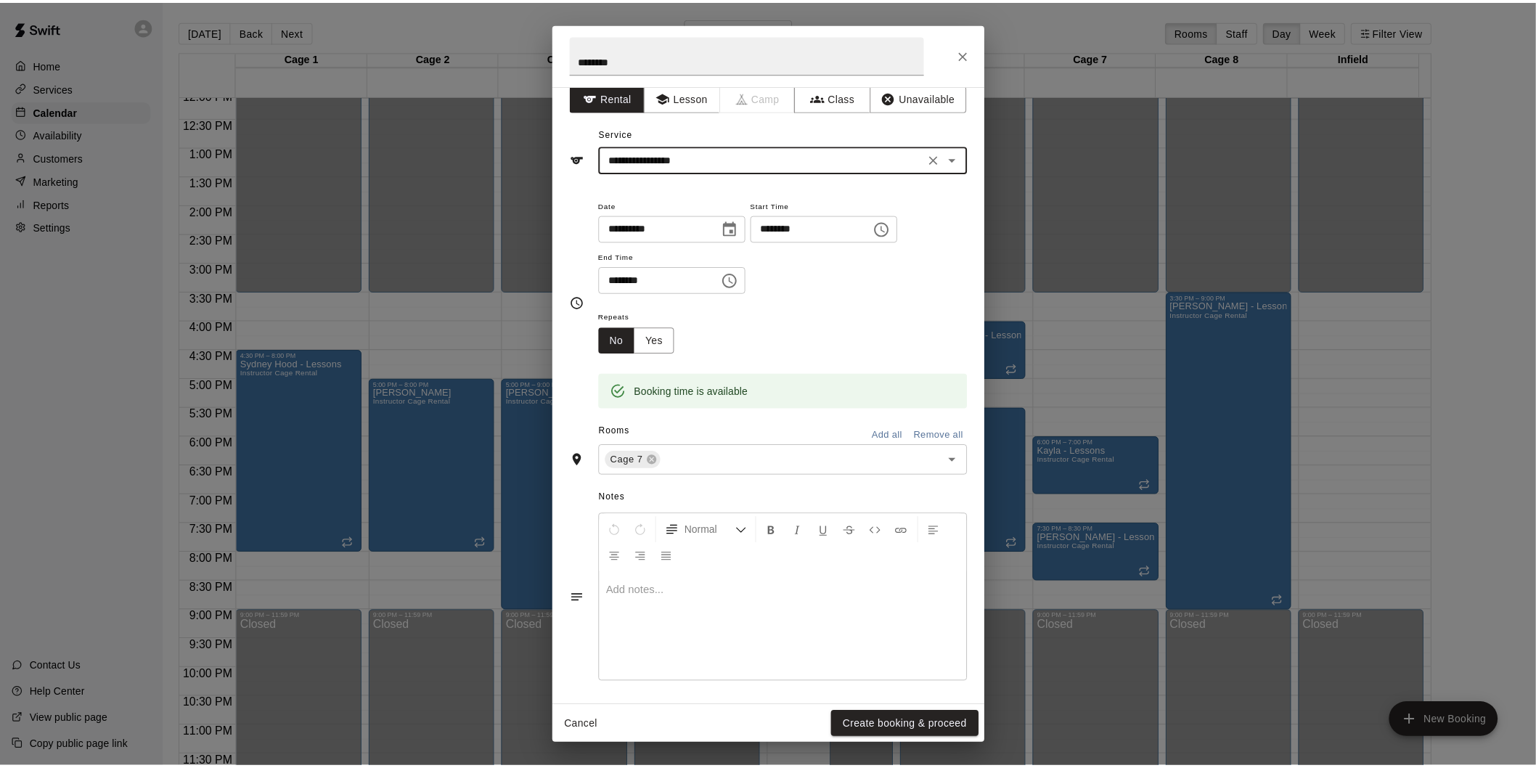
scroll to position [17, 0]
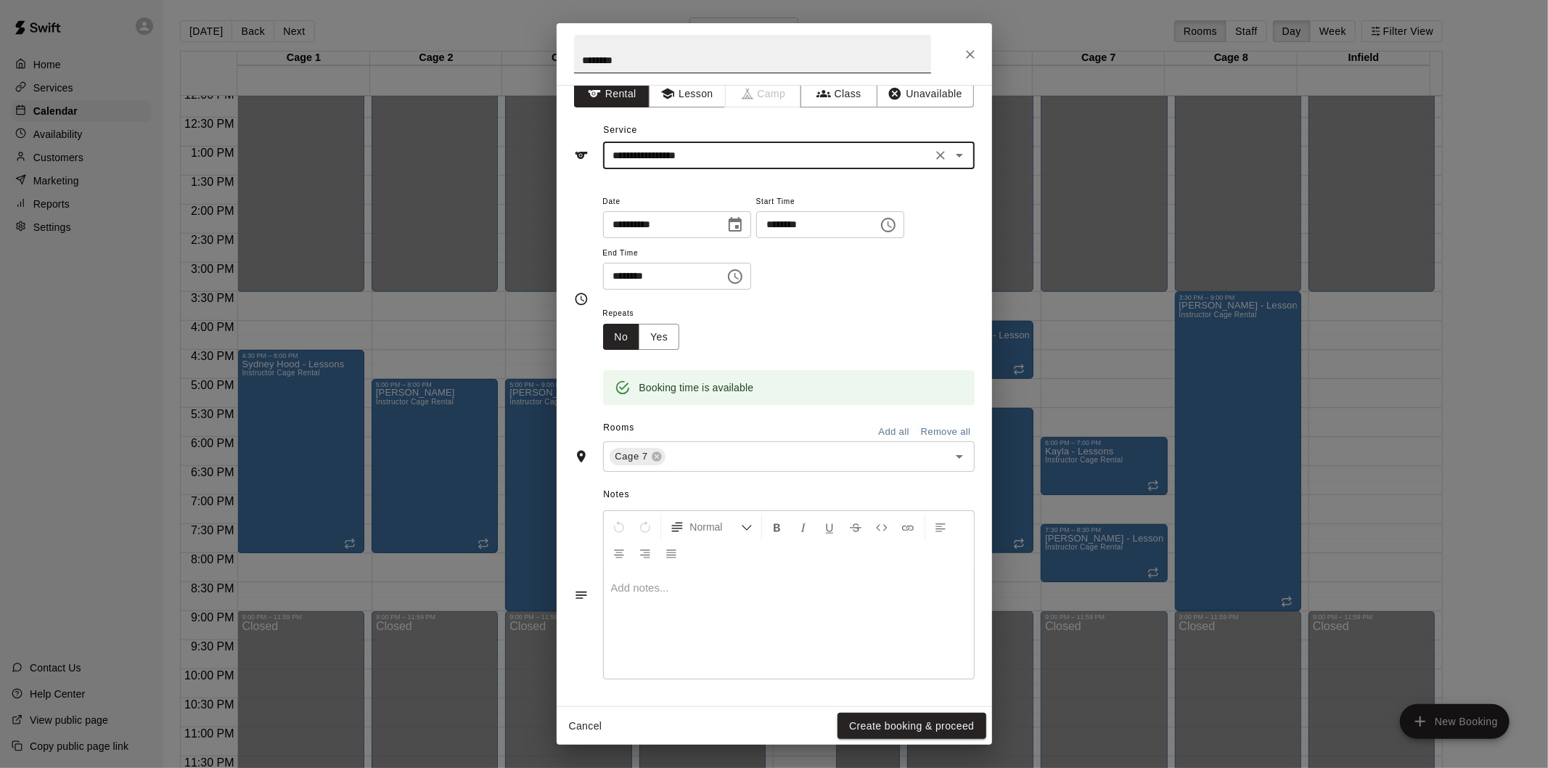
click at [693, 49] on input "********" at bounding box center [752, 54] width 357 height 38
type input "**********"
click at [897, 707] on div "Cancel Create booking & proceed" at bounding box center [775, 726] width 436 height 38
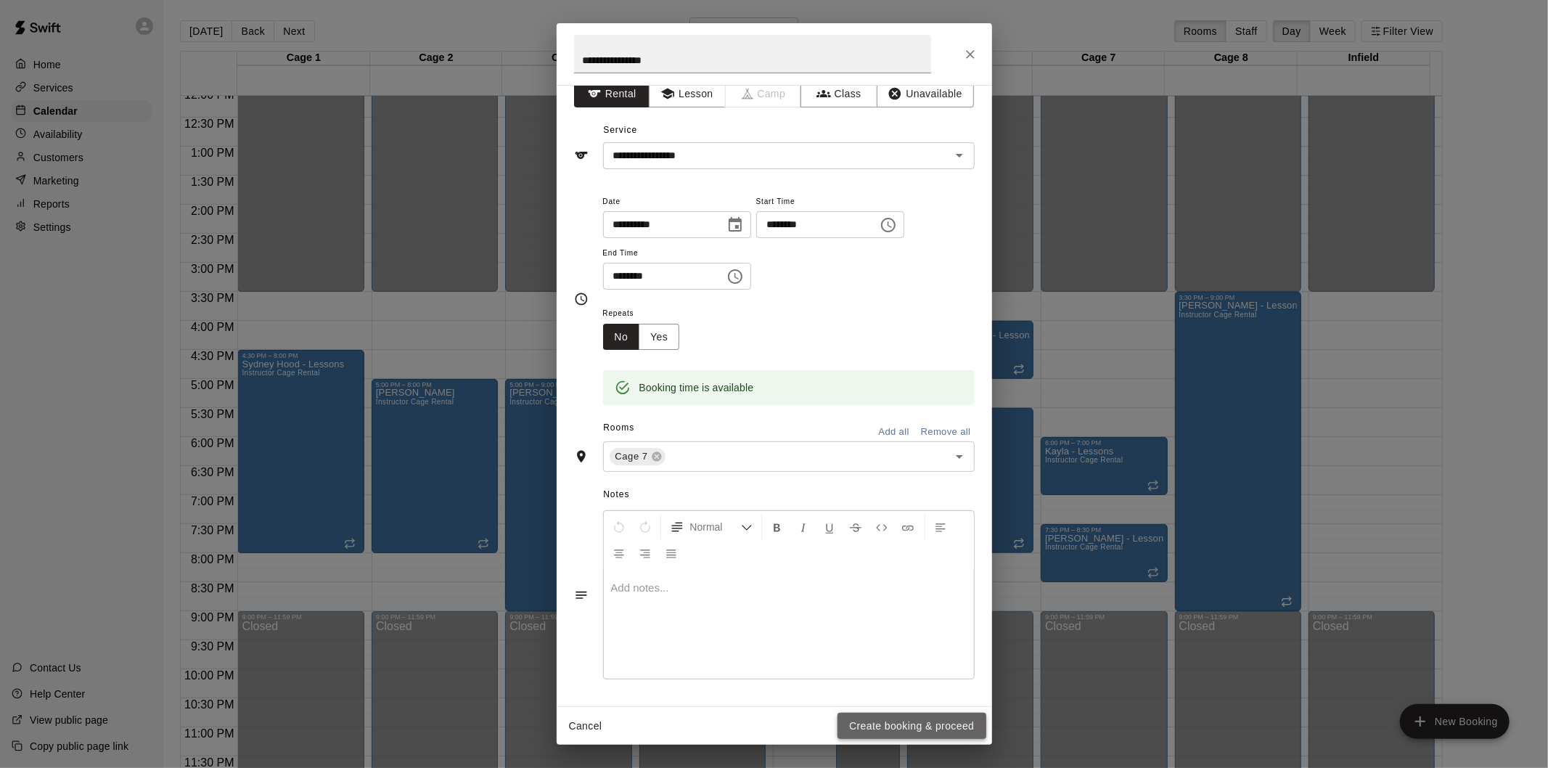
click at [909, 729] on button "Create booking & proceed" at bounding box center [912, 726] width 148 height 27
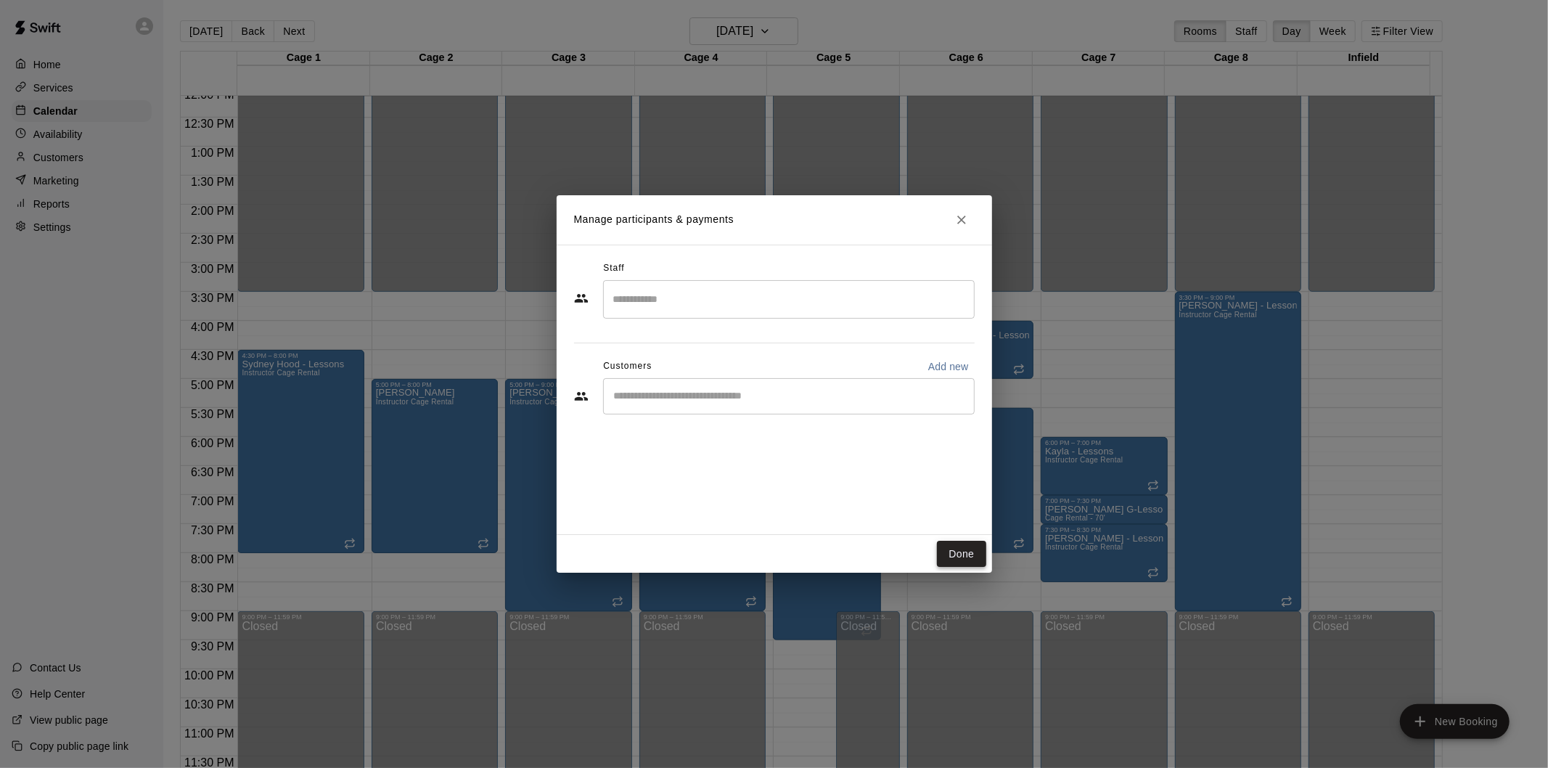
click at [955, 549] on button "Done" at bounding box center [961, 554] width 49 height 27
